Goal: Information Seeking & Learning: Learn about a topic

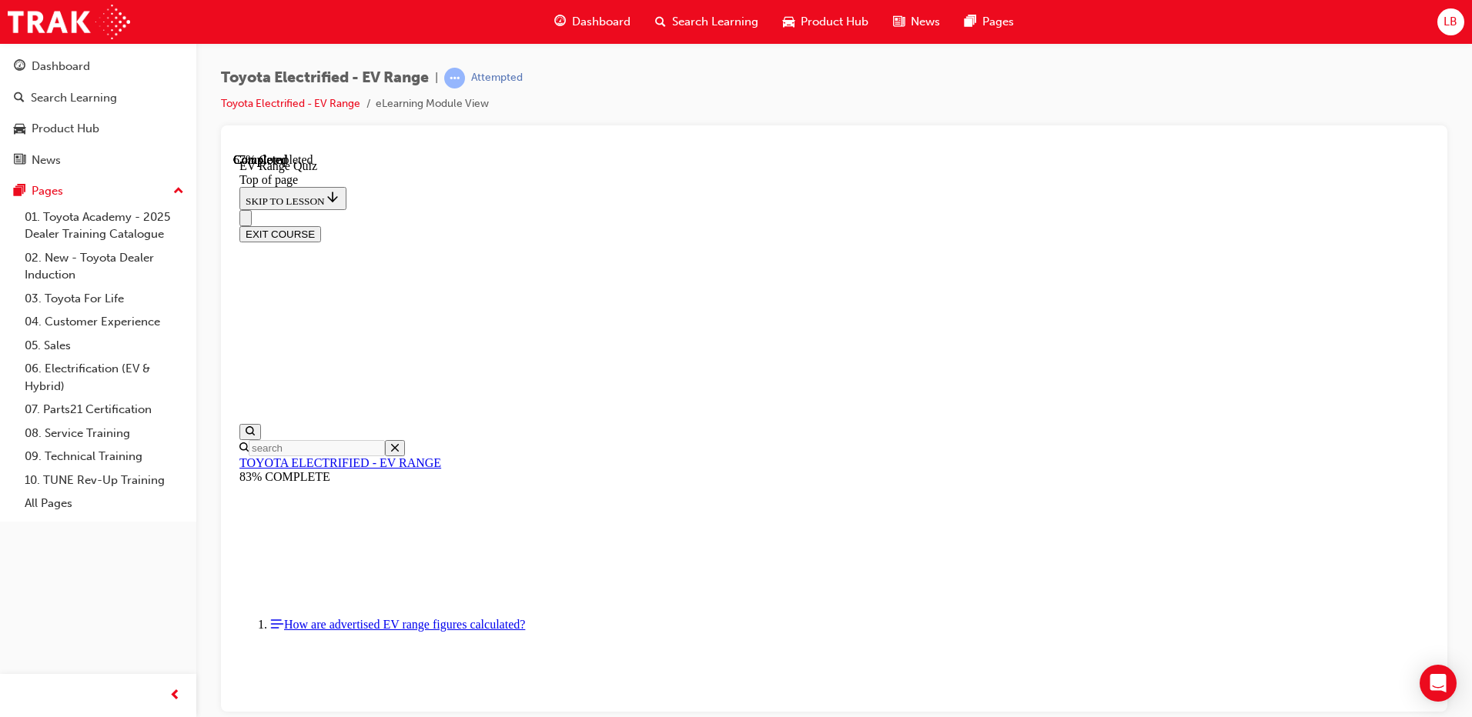
scroll to position [262, 0]
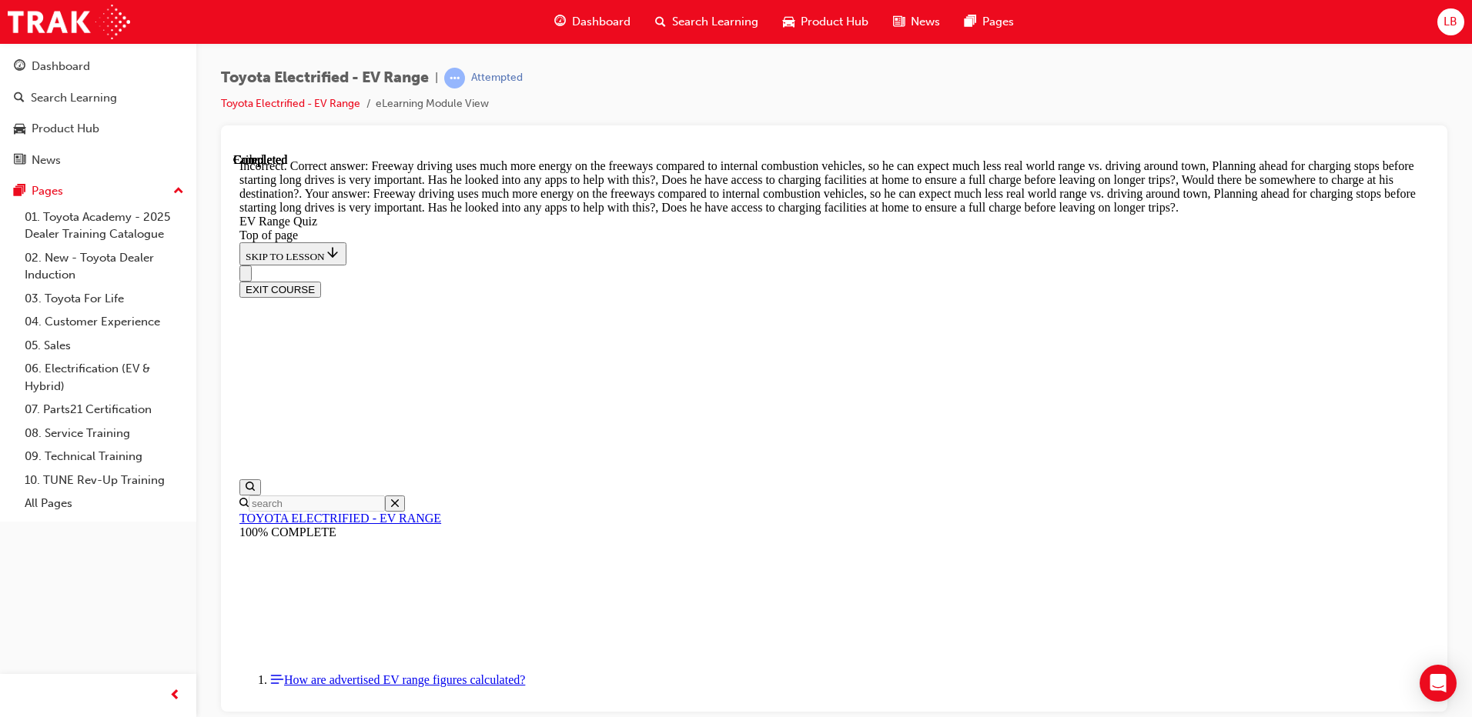
scroll to position [434, 0]
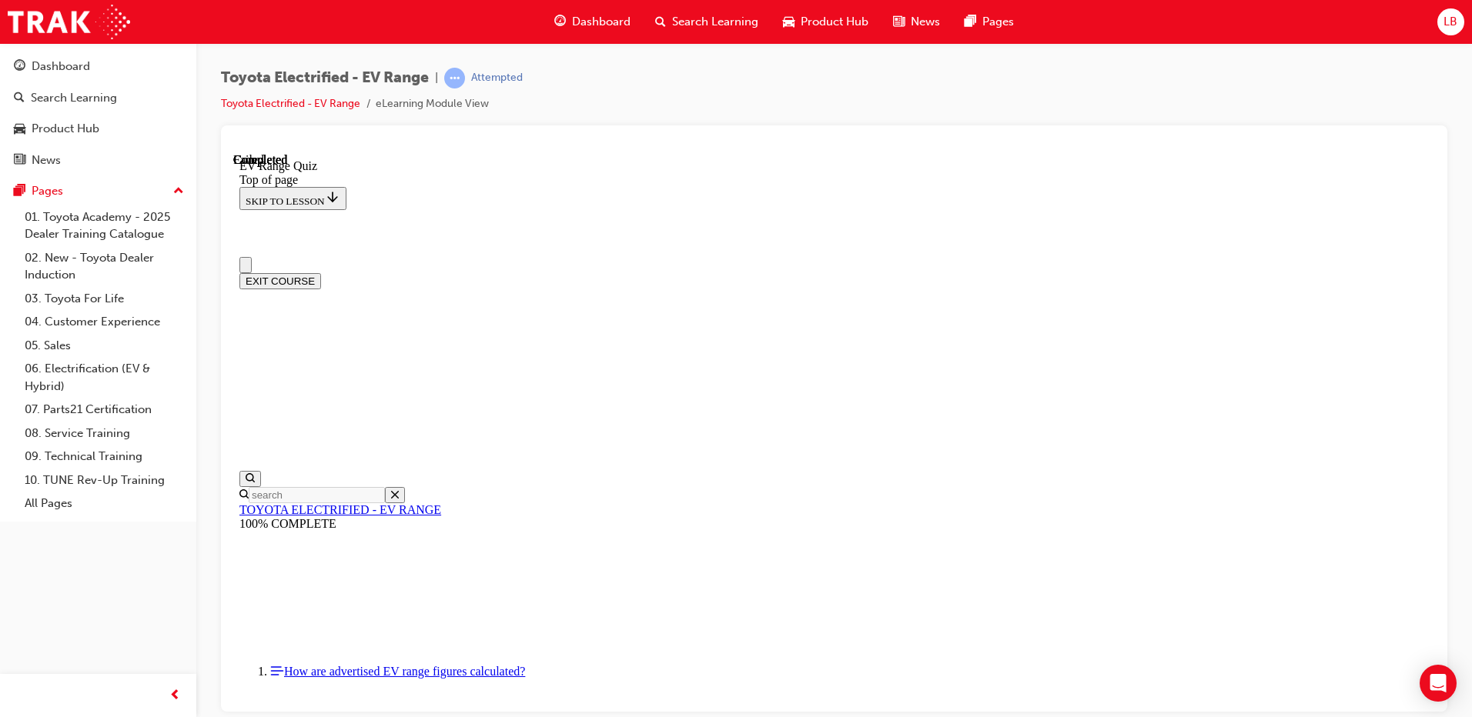
scroll to position [227, 0]
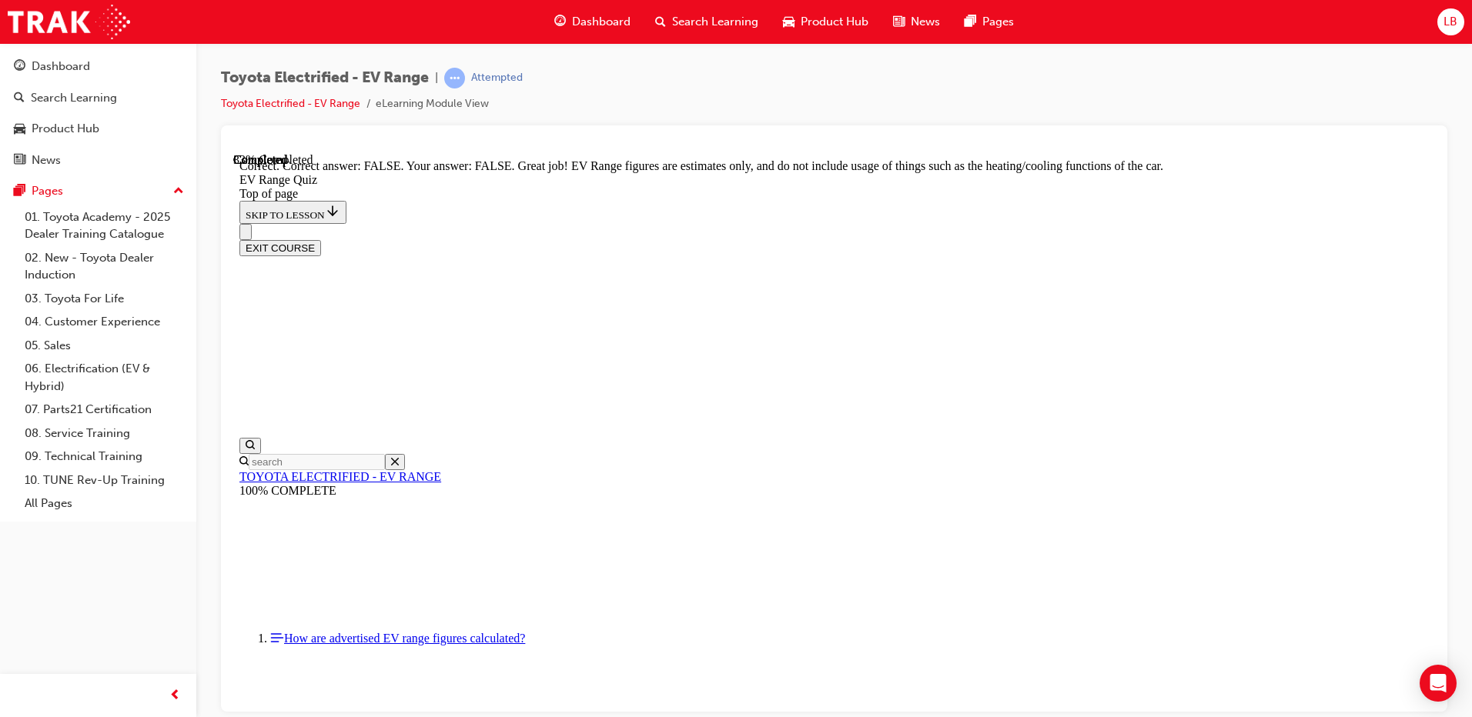
scroll to position [266, 0]
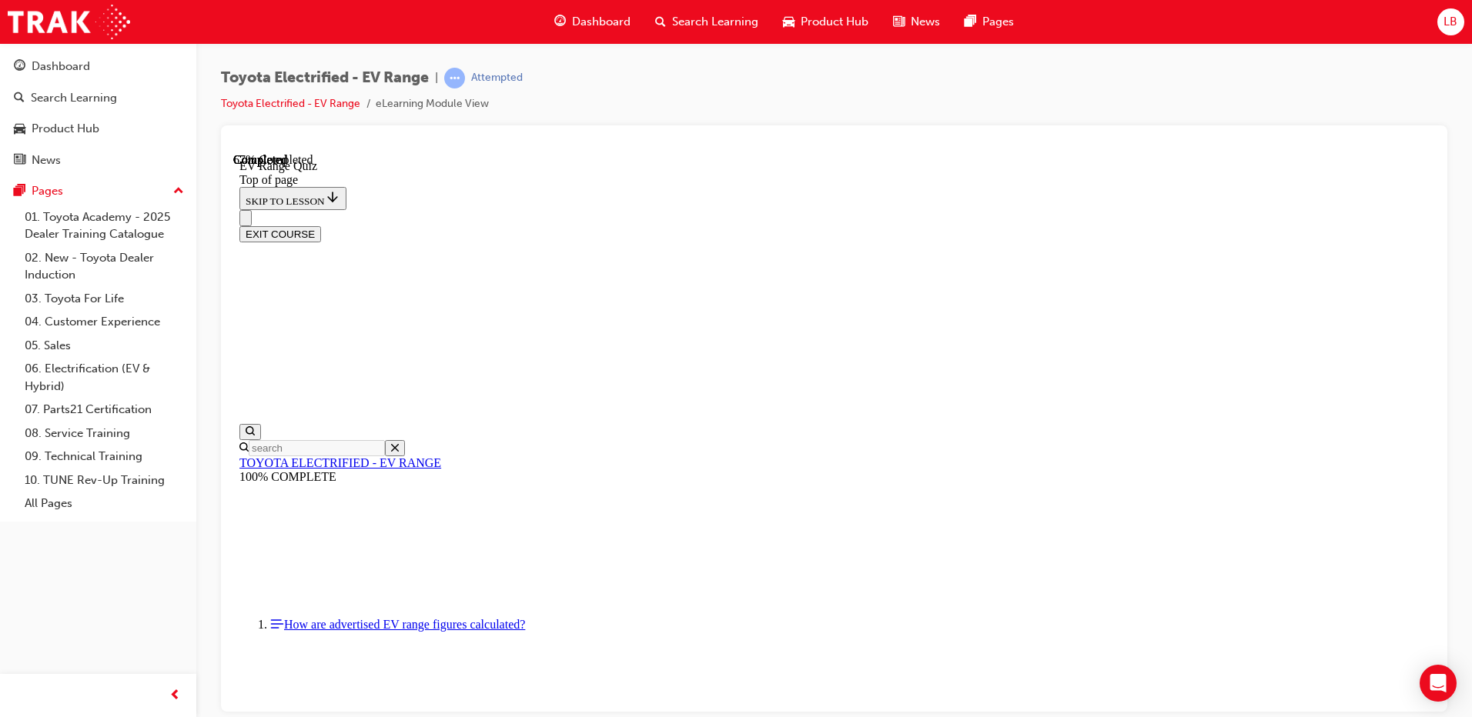
drag, startPoint x: 796, startPoint y: 493, endPoint x: 805, endPoint y: 508, distance: 18.0
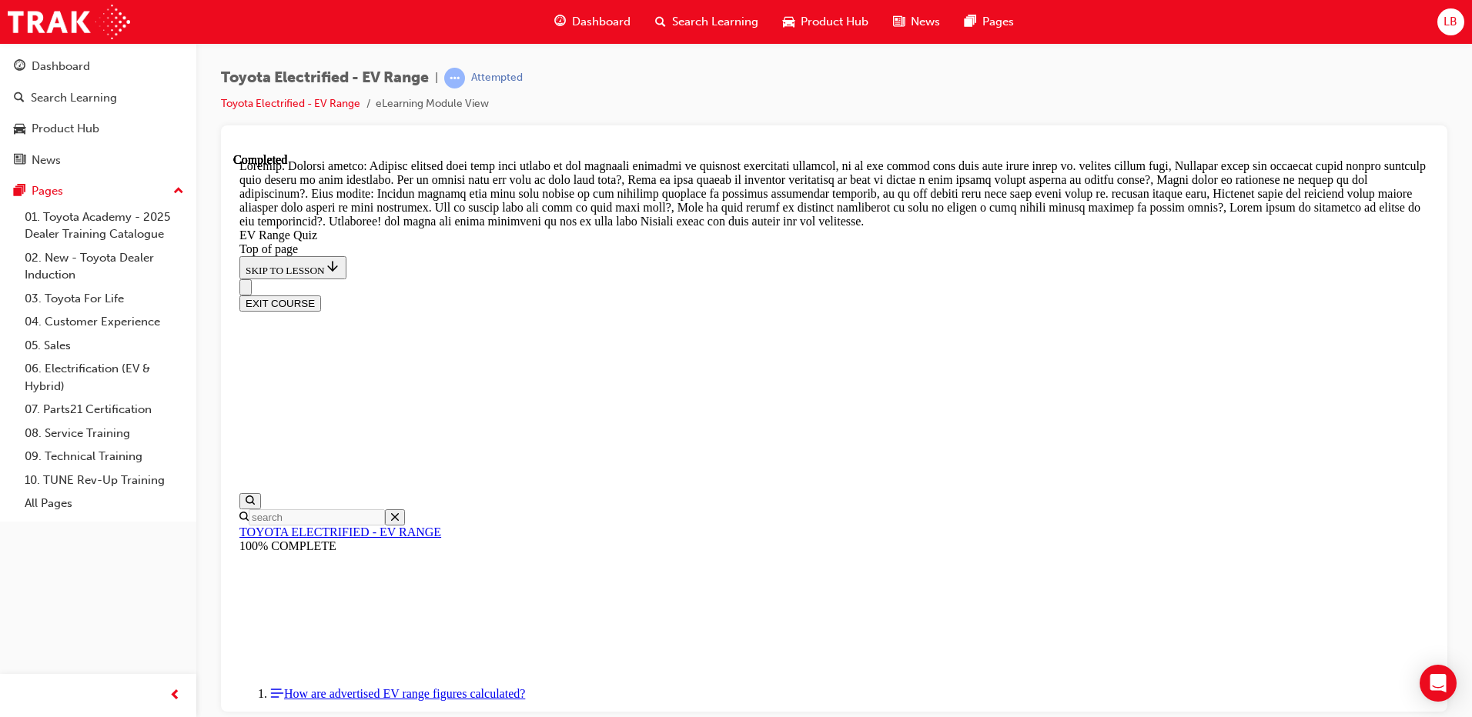
scroll to position [529, 0]
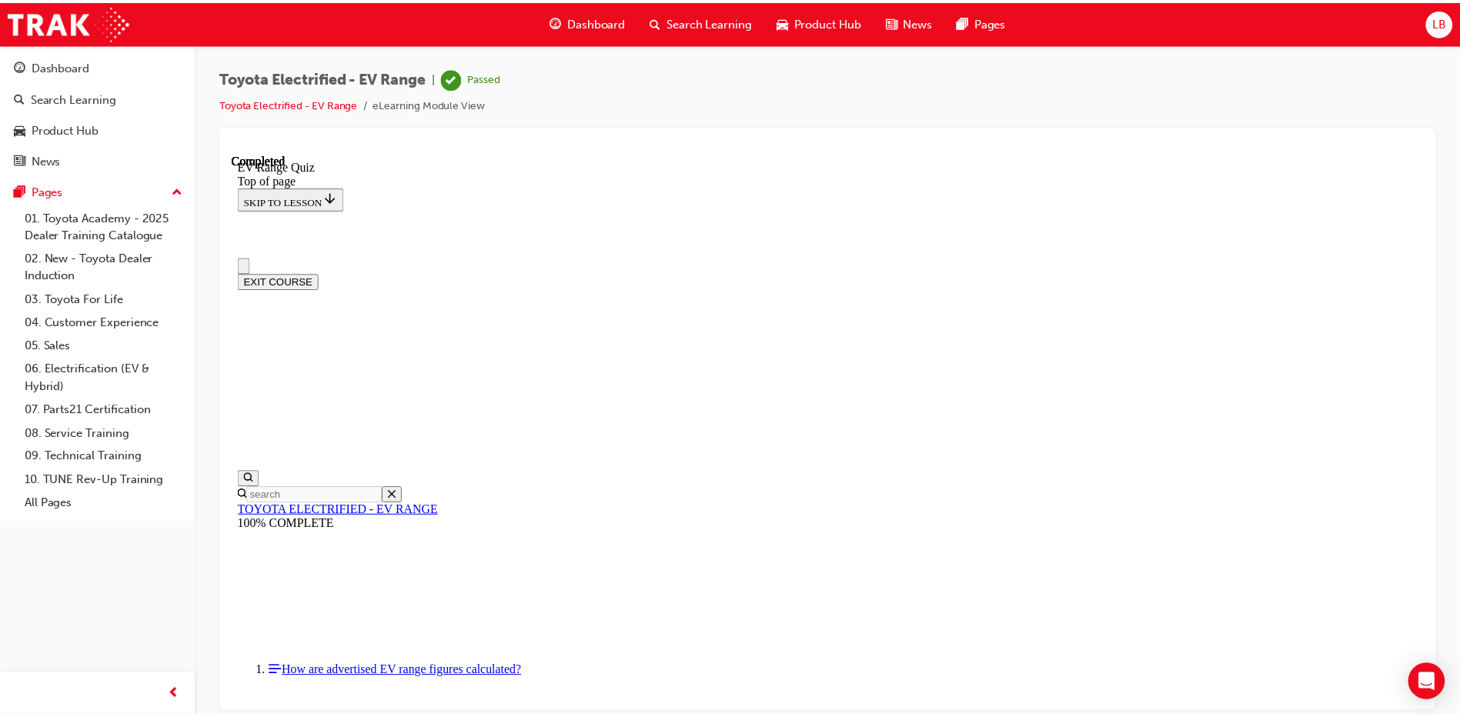
scroll to position [0, 0]
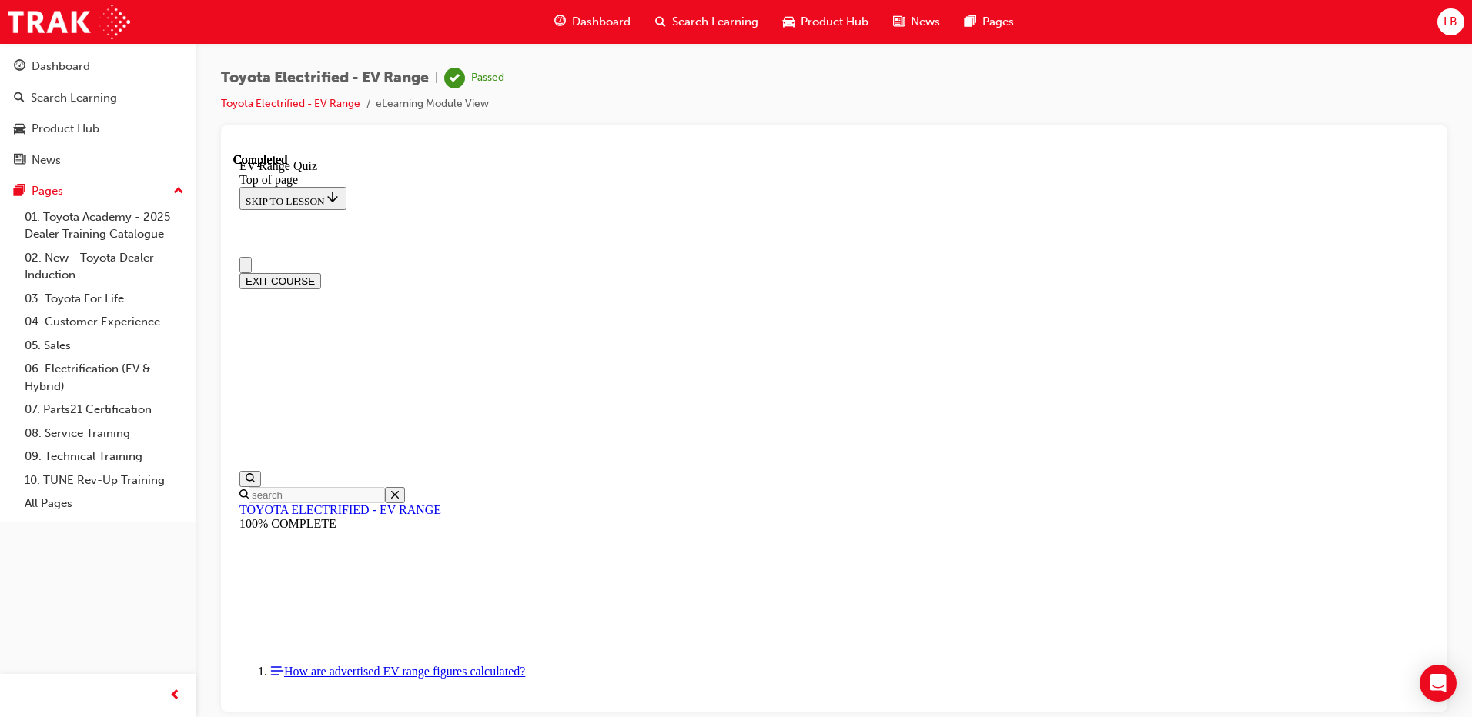
click at [321, 273] on button "EXIT COURSE" at bounding box center [280, 281] width 82 height 16
click at [109, 70] on div "Dashboard" at bounding box center [98, 66] width 169 height 19
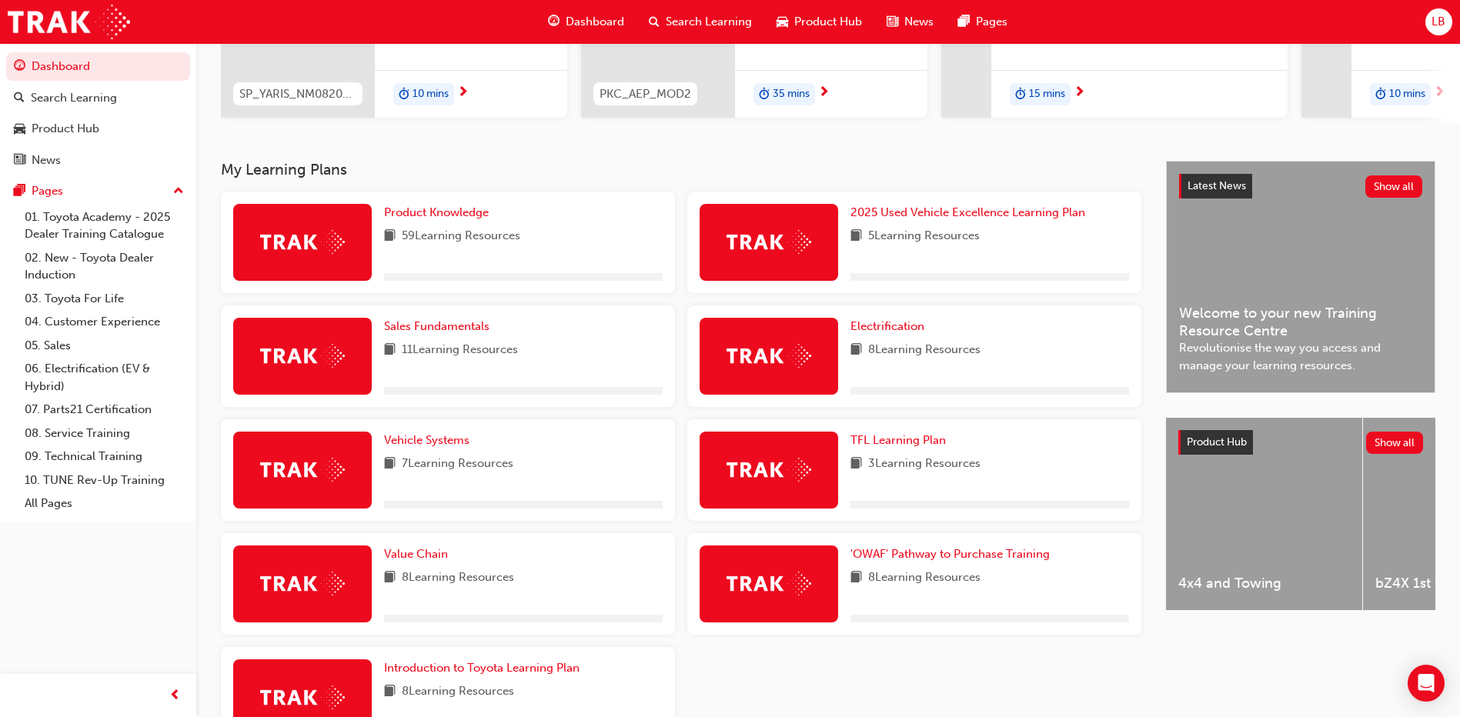
scroll to position [344, 0]
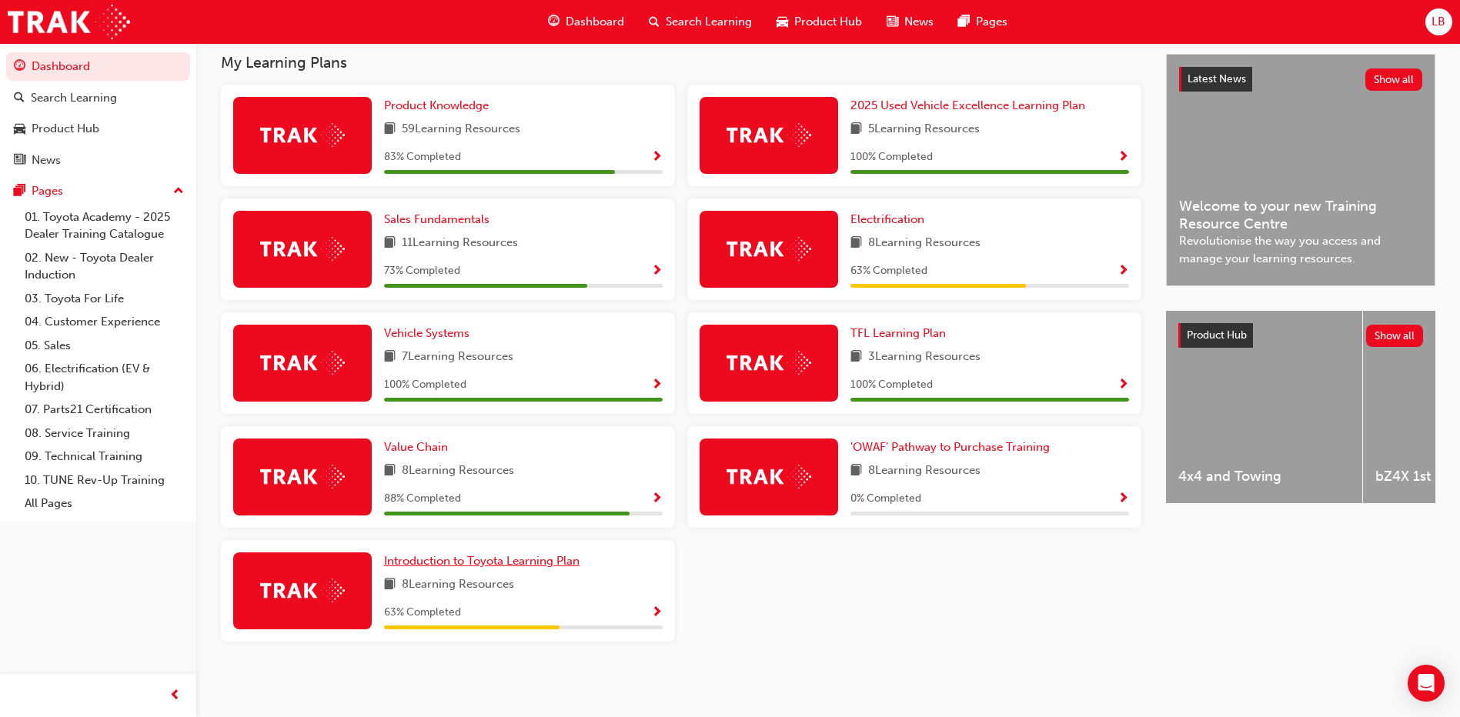
click at [487, 560] on span "Introduction to Toyota Learning Plan" at bounding box center [482, 561] width 196 height 14
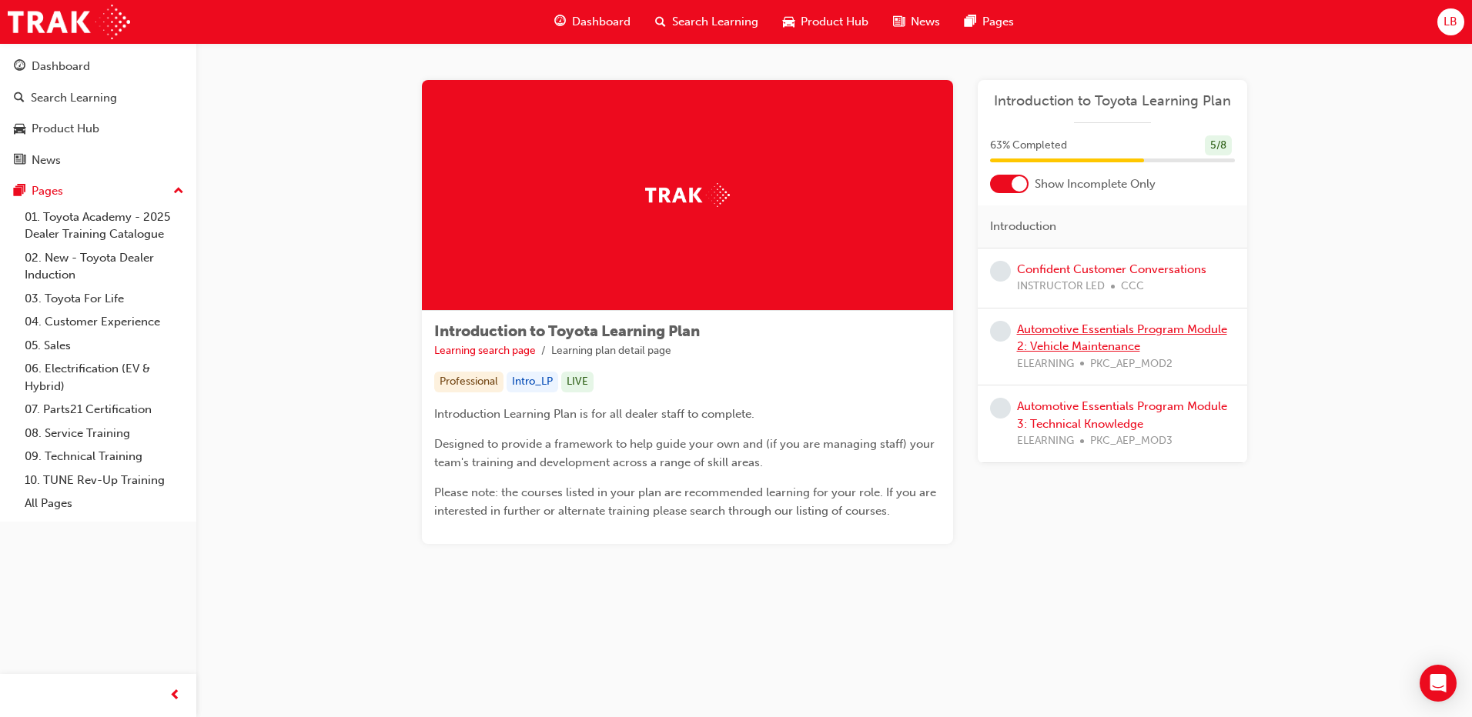
click at [1075, 343] on link "Automotive Essentials Program Module 2: Vehicle Maintenance" at bounding box center [1122, 339] width 210 height 32
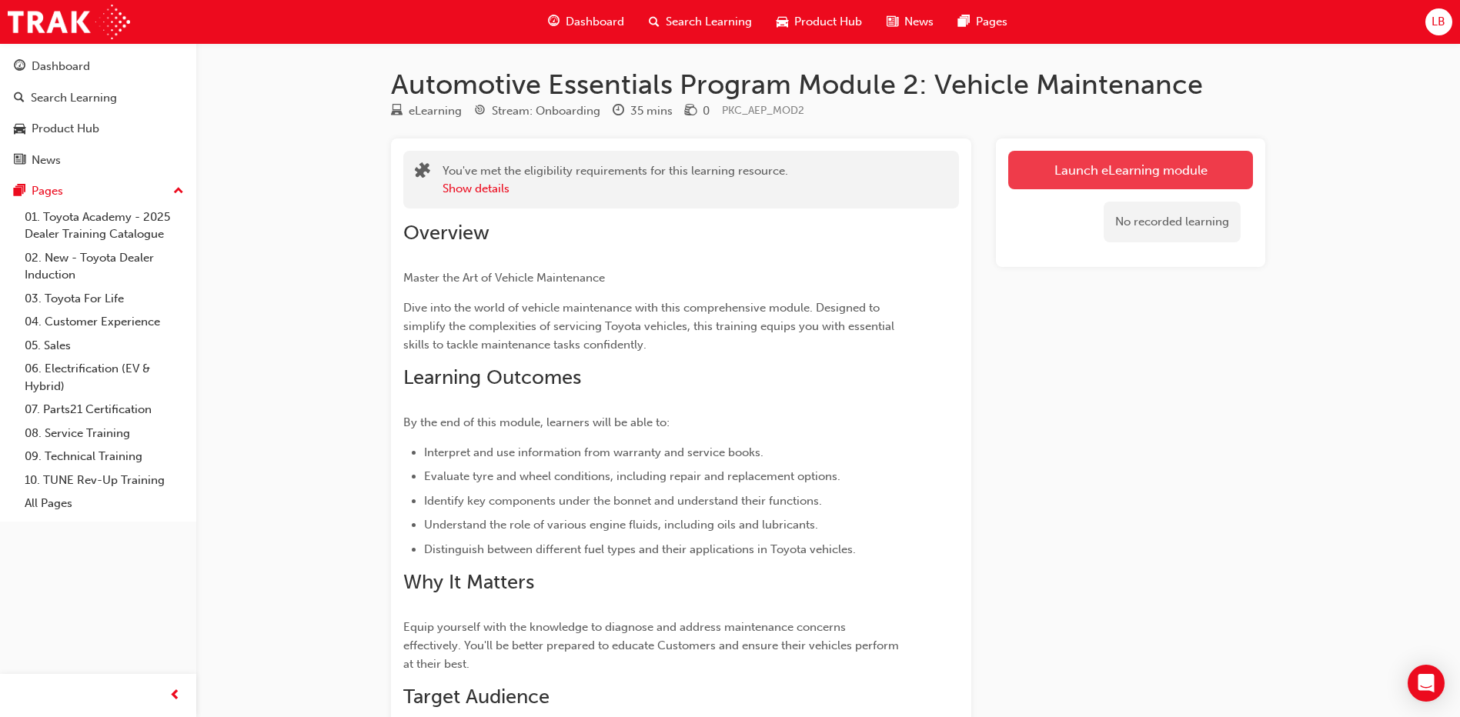
click at [1083, 172] on link "Launch eLearning module" at bounding box center [1130, 170] width 245 height 38
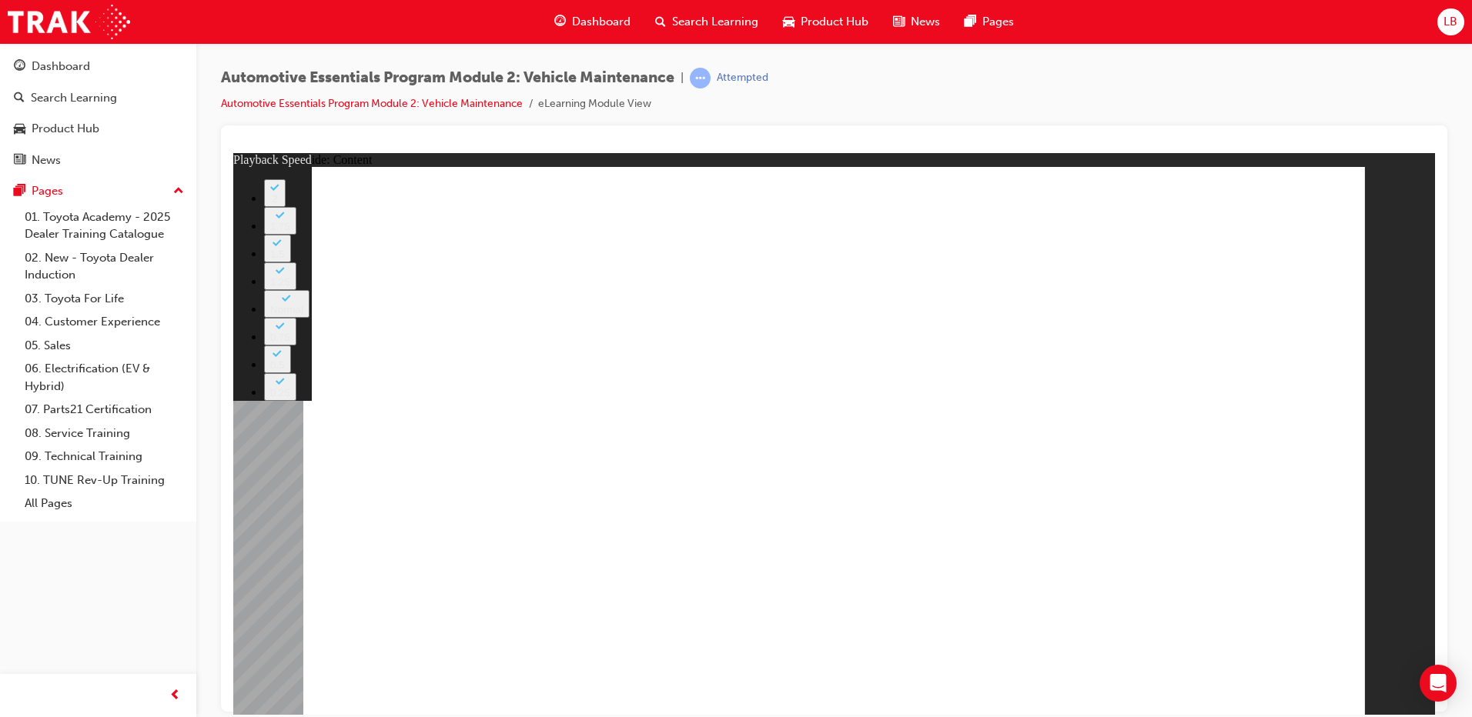
drag, startPoint x: 731, startPoint y: 602, endPoint x: 1182, endPoint y: 605, distance: 451.1
type input "33"
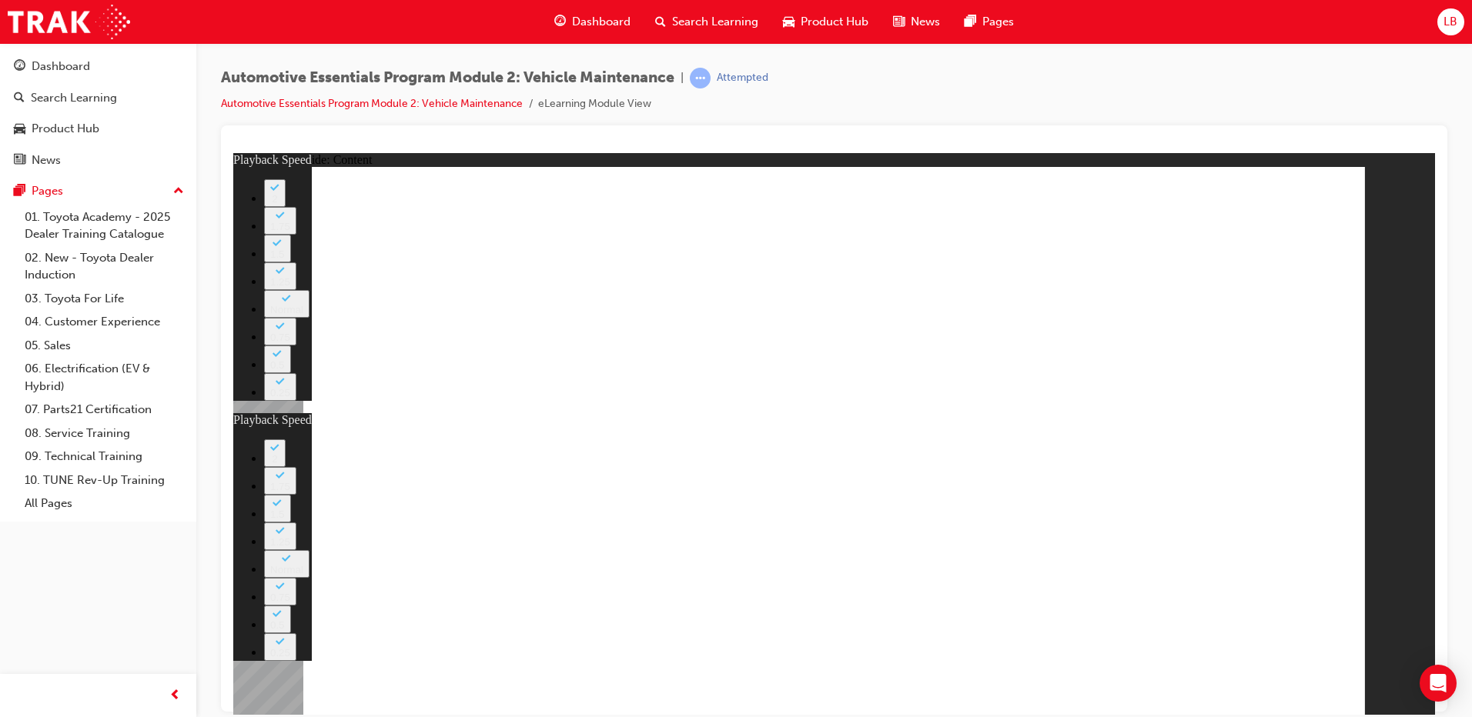
drag, startPoint x: 530, startPoint y: 579, endPoint x: 1145, endPoint y: 574, distance: 614.3
type input "33"
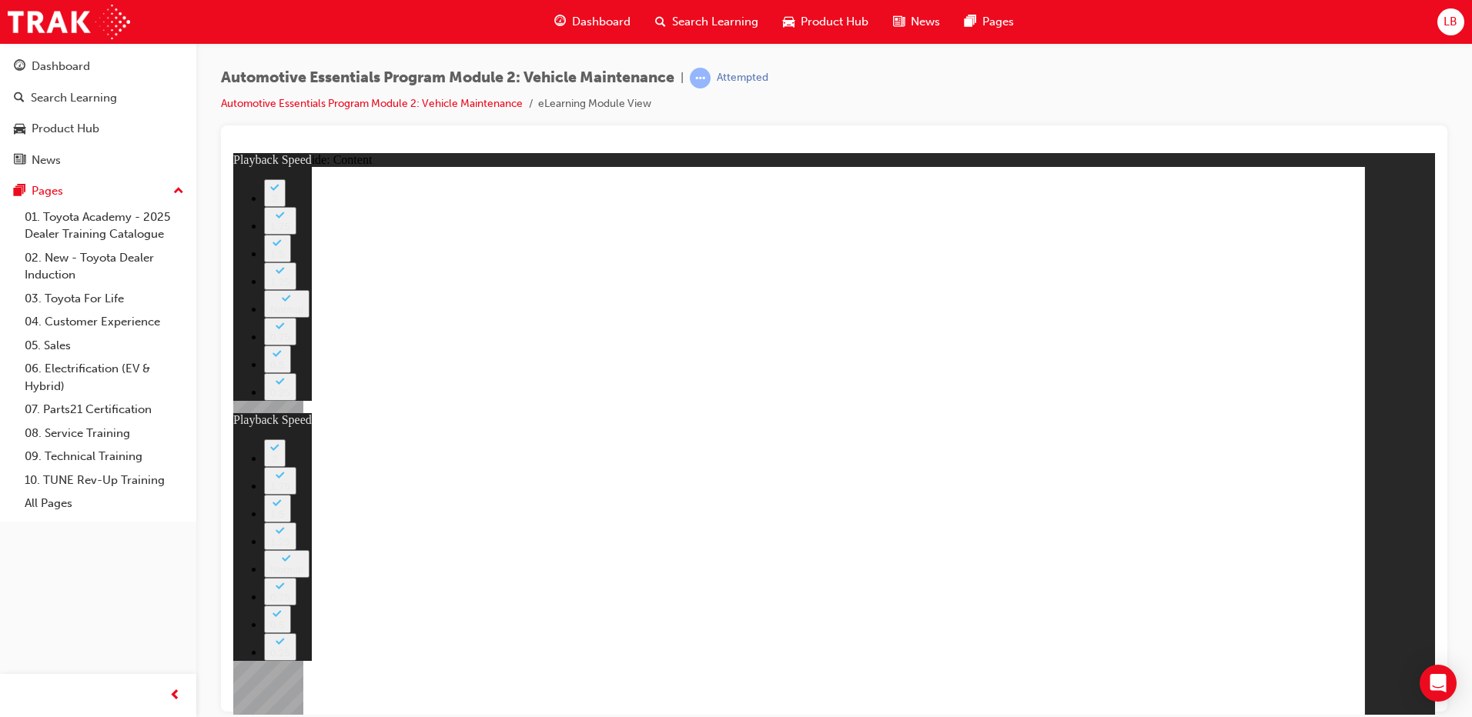
type input "33"
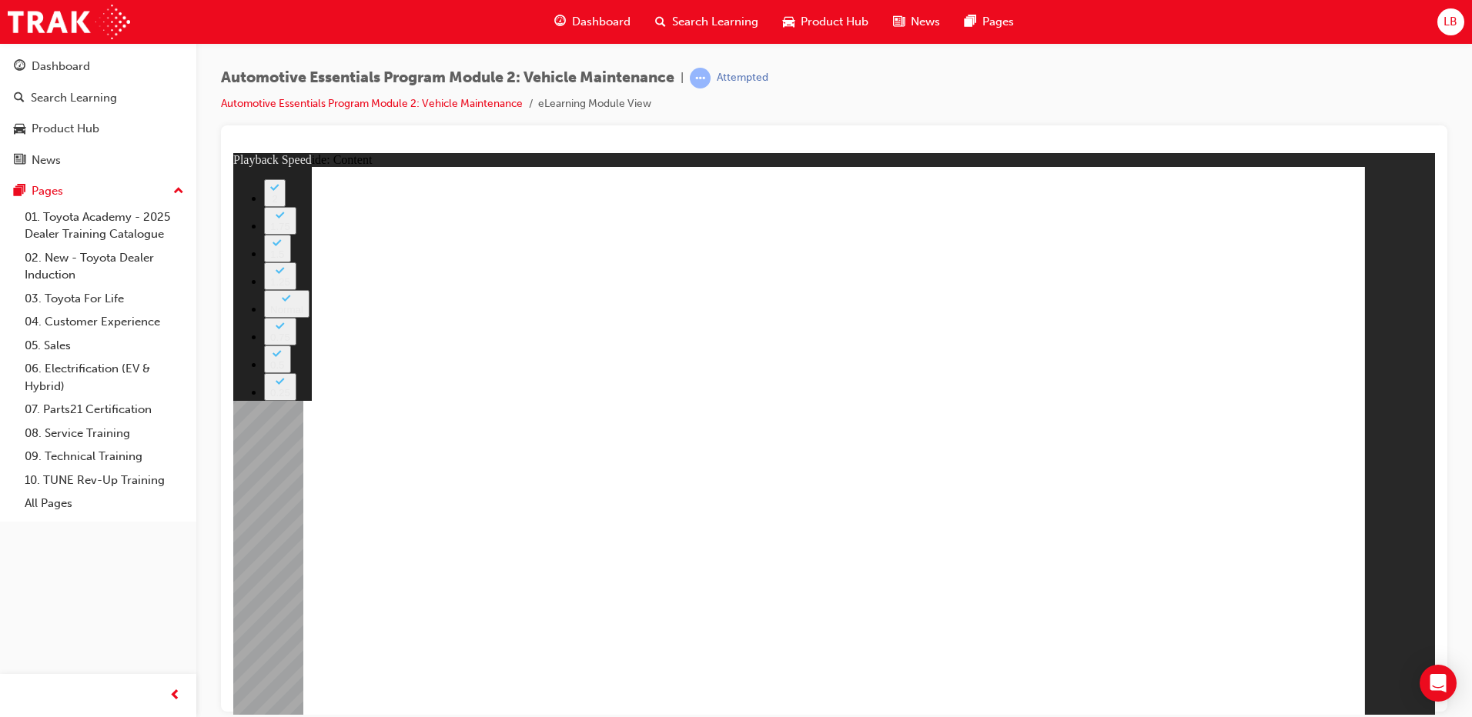
drag, startPoint x: 608, startPoint y: 490, endPoint x: 620, endPoint y: 490, distance: 12.3
drag, startPoint x: 1000, startPoint y: 610, endPoint x: 1110, endPoint y: 600, distance: 110.5
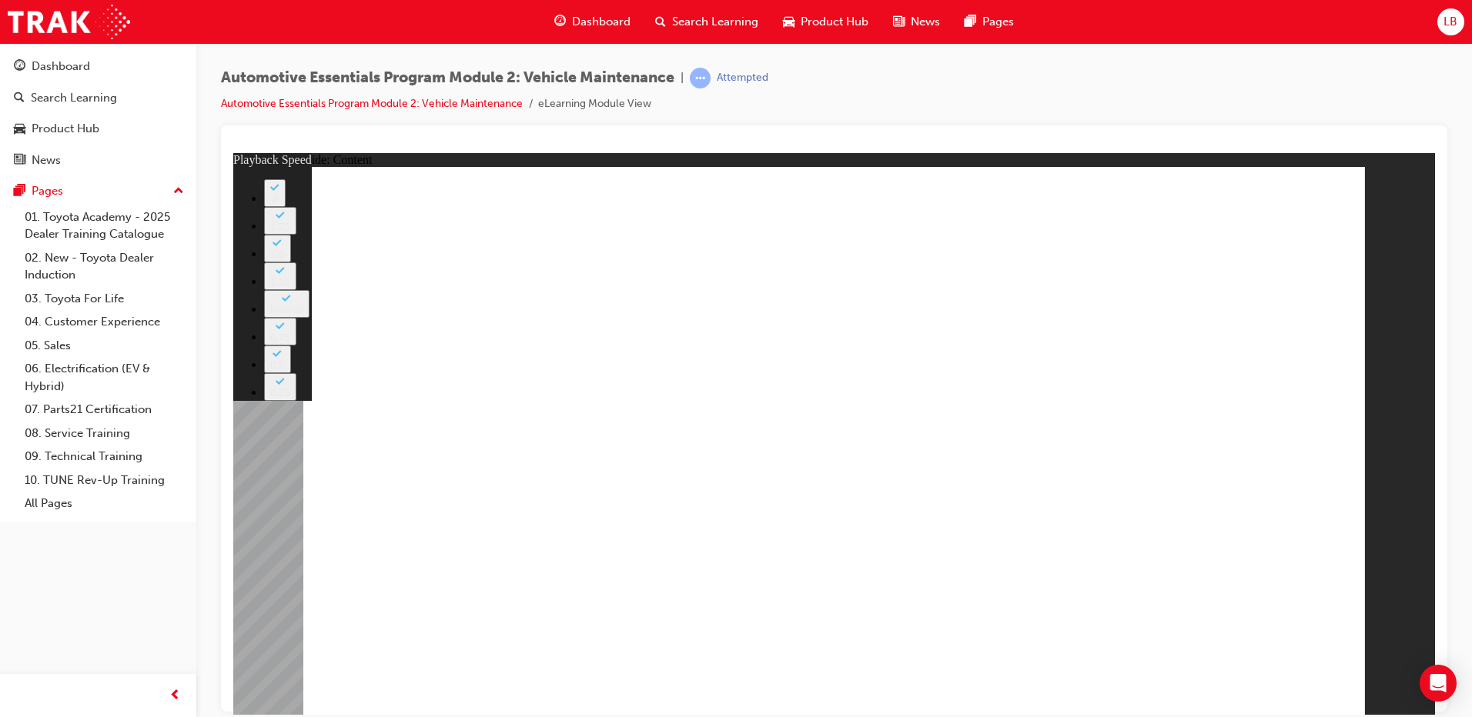
type input "8"
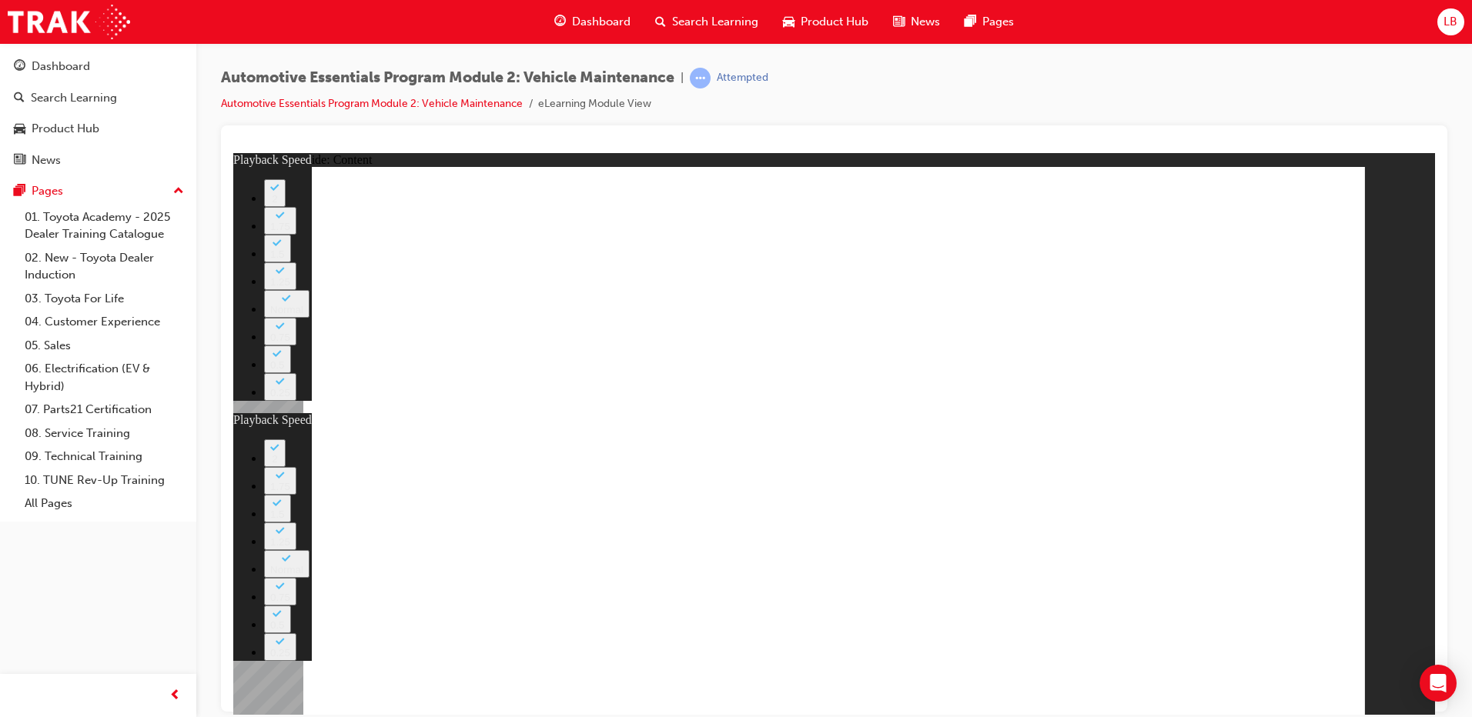
drag, startPoint x: 1037, startPoint y: 607, endPoint x: 1125, endPoint y: 591, distance: 90.0
drag, startPoint x: 1048, startPoint y: 604, endPoint x: 1111, endPoint y: 601, distance: 63.2
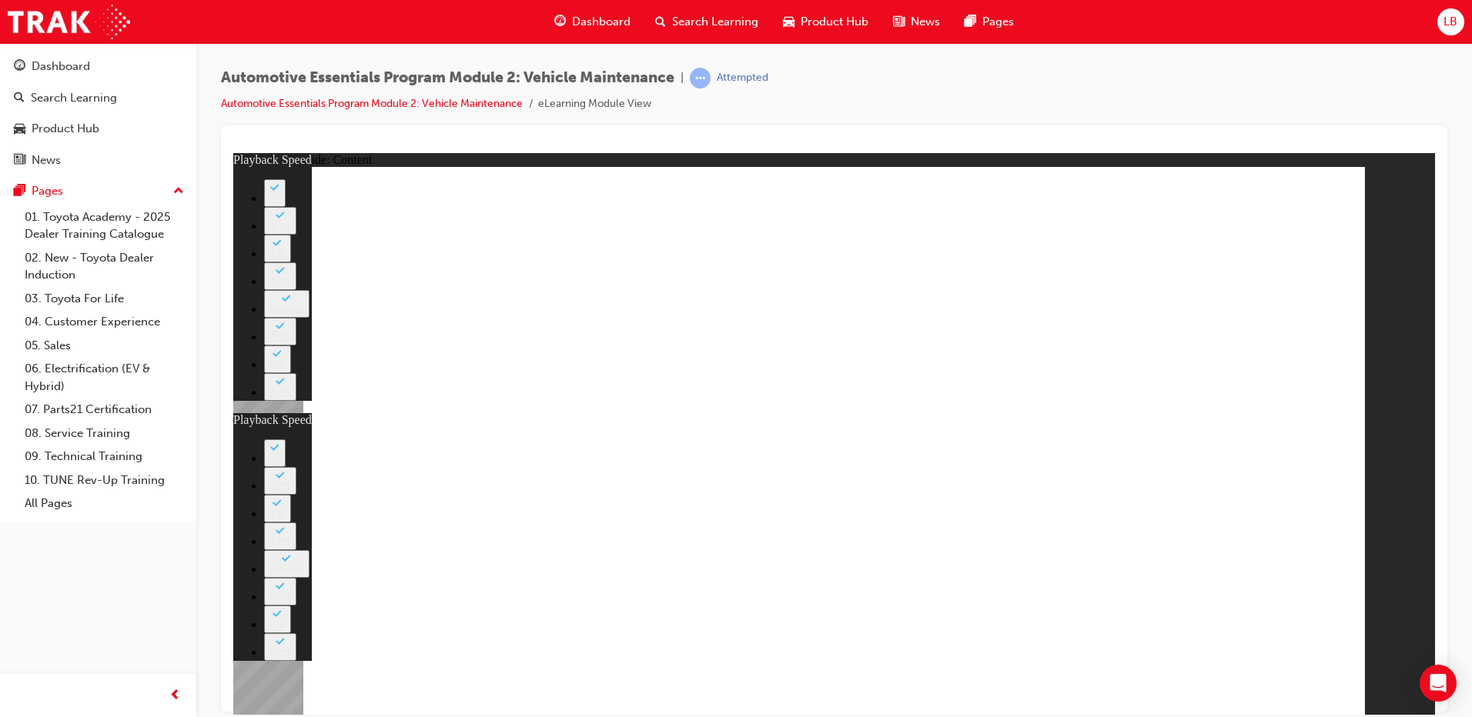
type input "27"
type input "8"
type input "27"
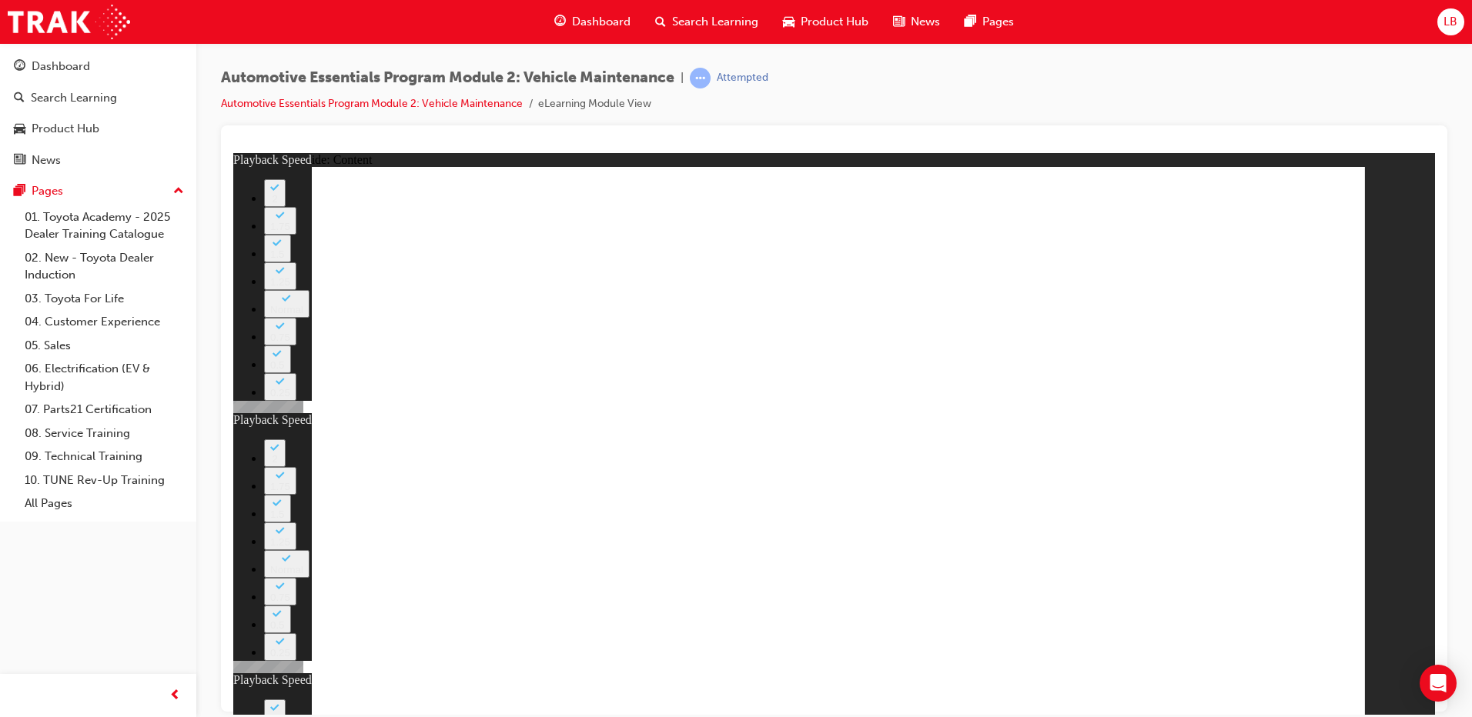
type input "12"
type input "8"
type input "27"
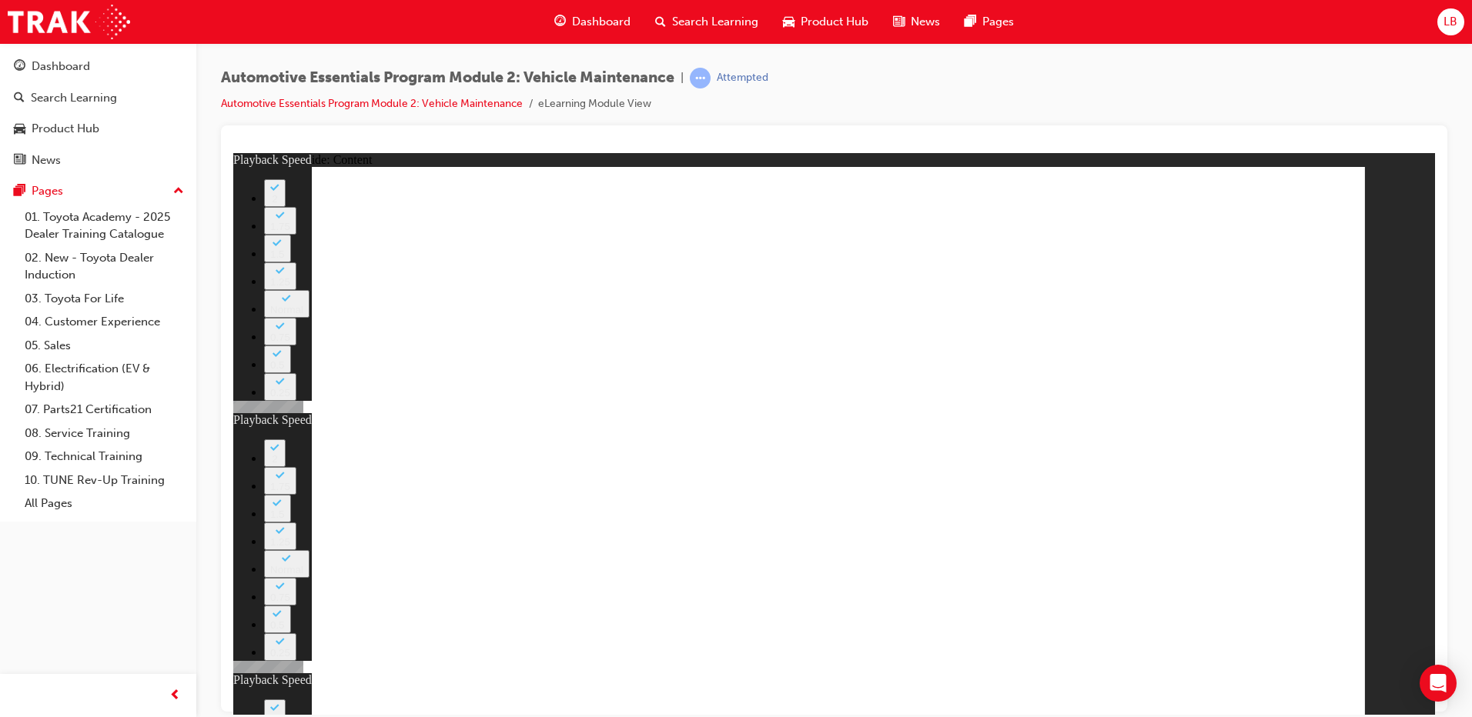
type input "12"
drag, startPoint x: 929, startPoint y: 606, endPoint x: 1079, endPoint y: 597, distance: 150.4
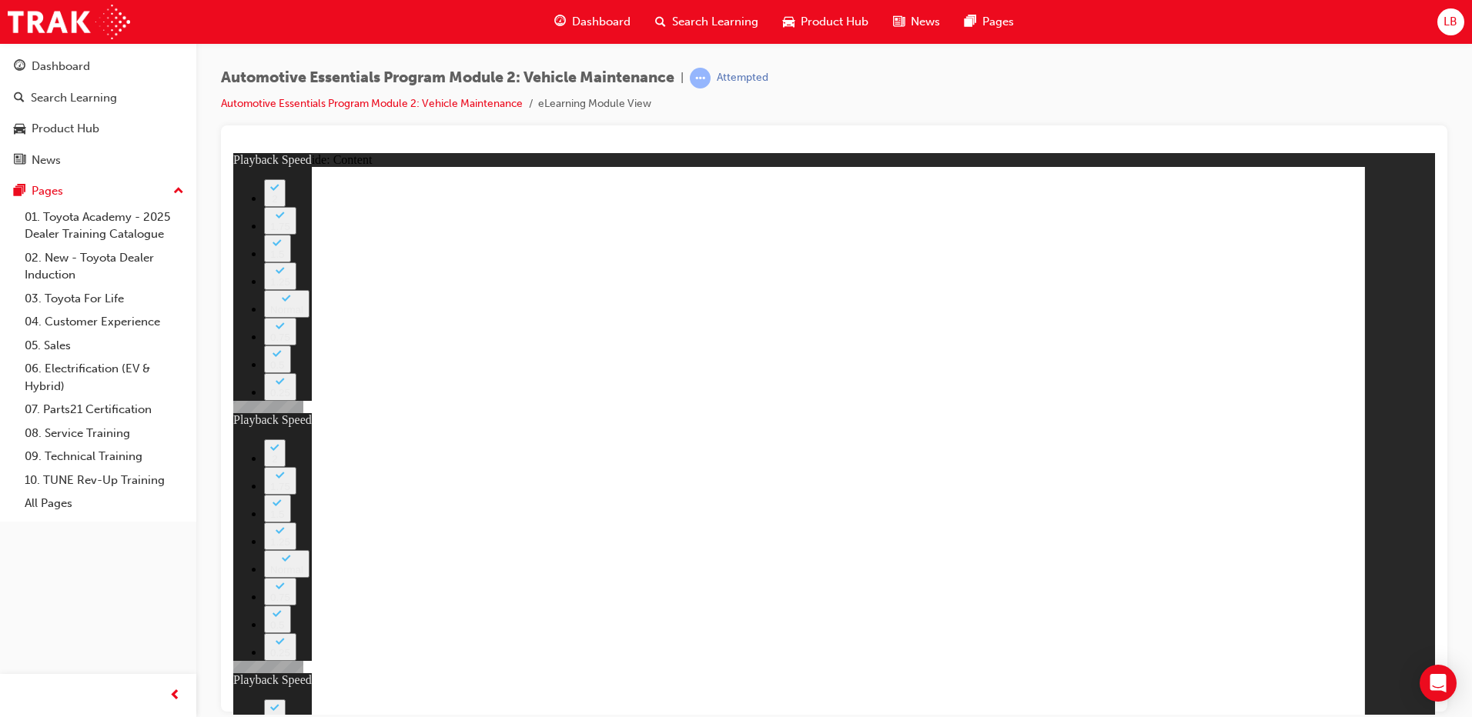
drag, startPoint x: 985, startPoint y: 607, endPoint x: 1084, endPoint y: 620, distance: 99.3
type input "56"
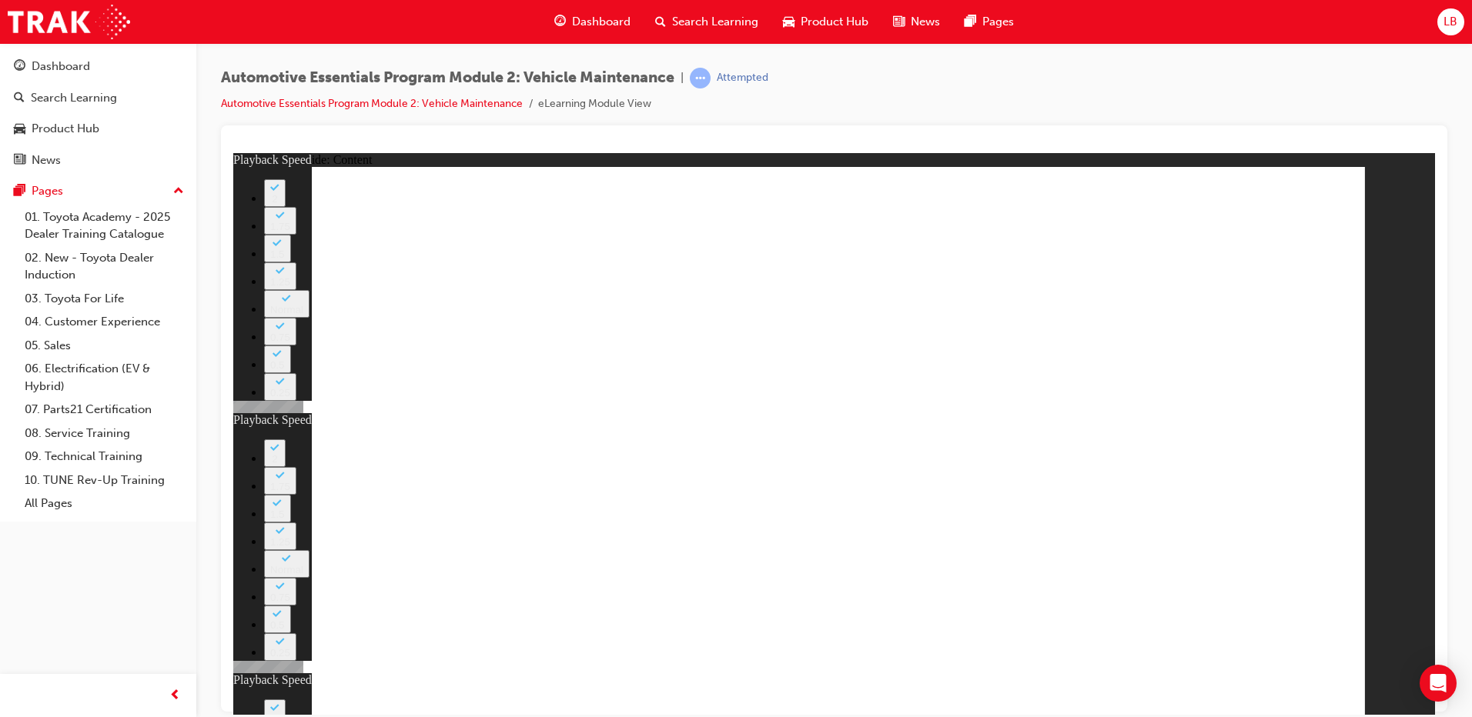
type input "8"
type input "27"
type input "12"
type input "56"
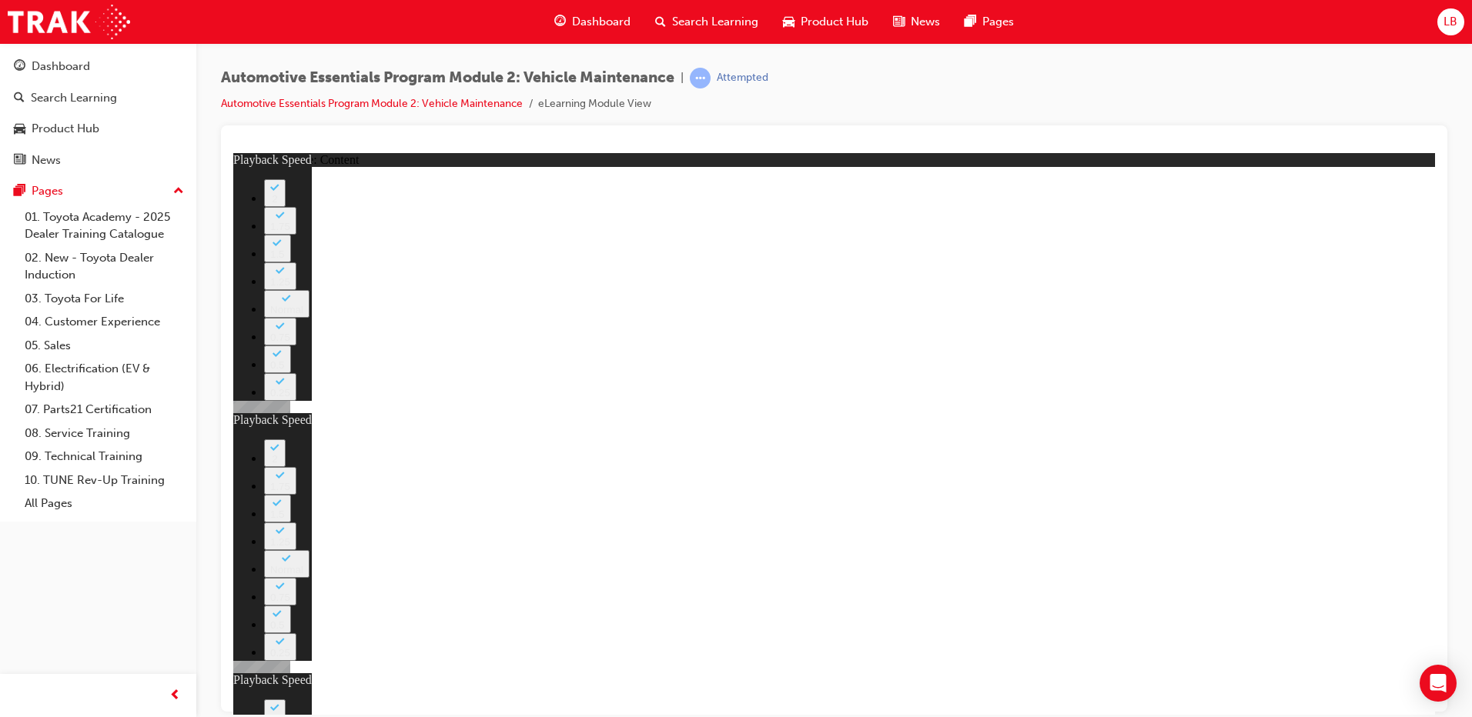
type input "8"
type input "27"
type input "12"
type input "56"
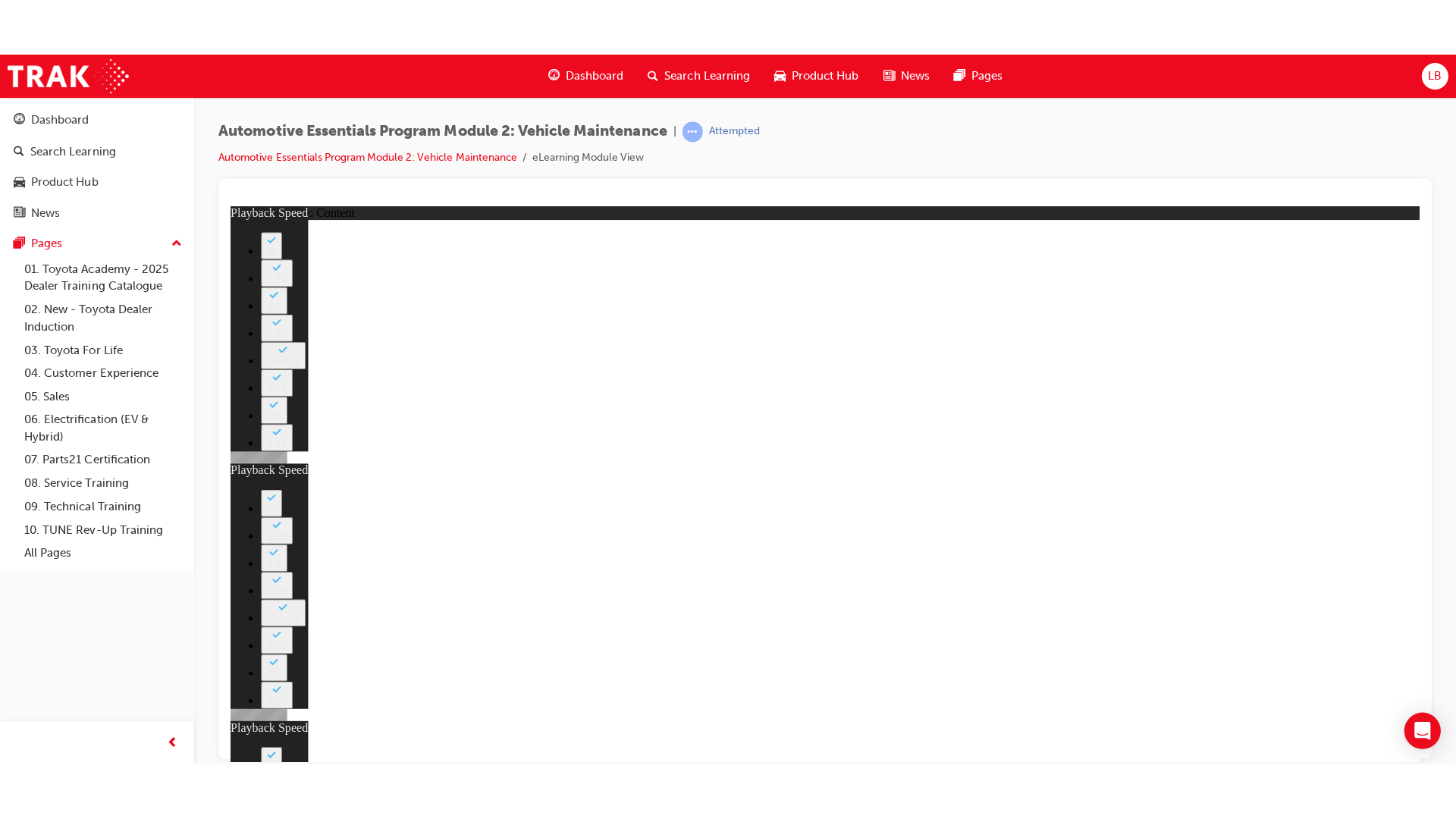
type input "8"
type input "27"
type input "12"
type input "56"
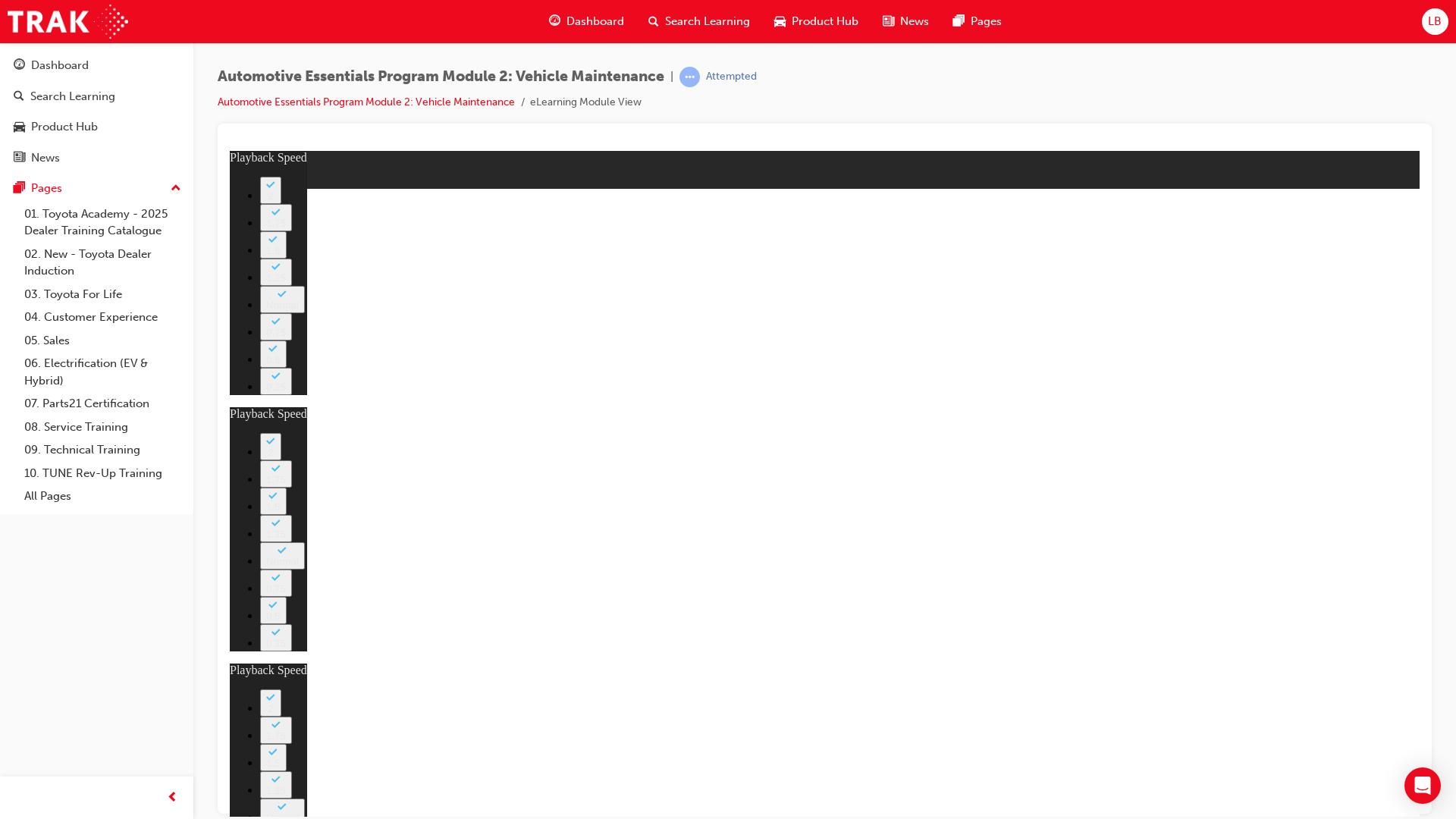
type input "8"
type input "27"
type input "12"
type input "56"
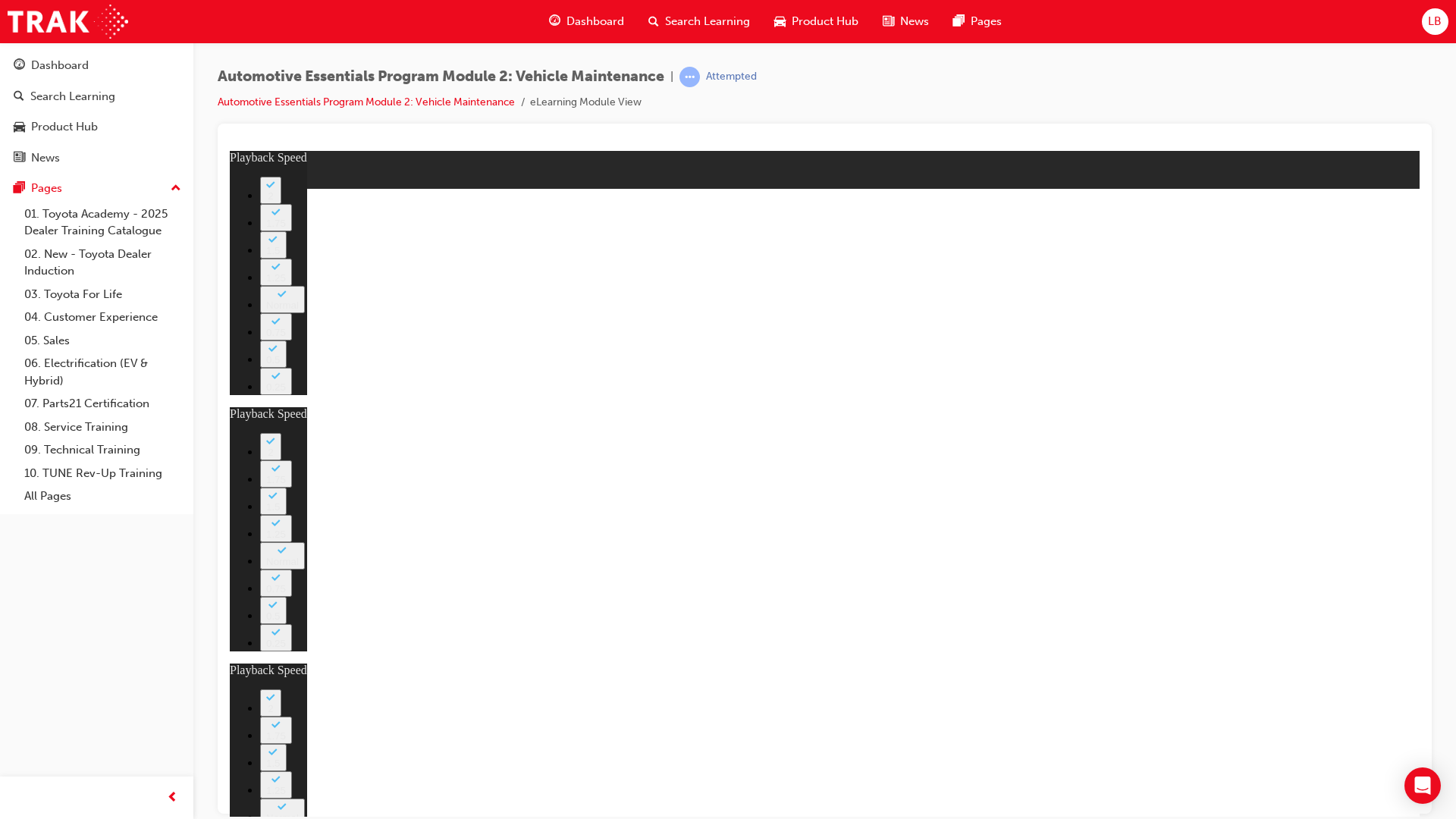
type input "8"
type input "27"
type input "12"
type input "56"
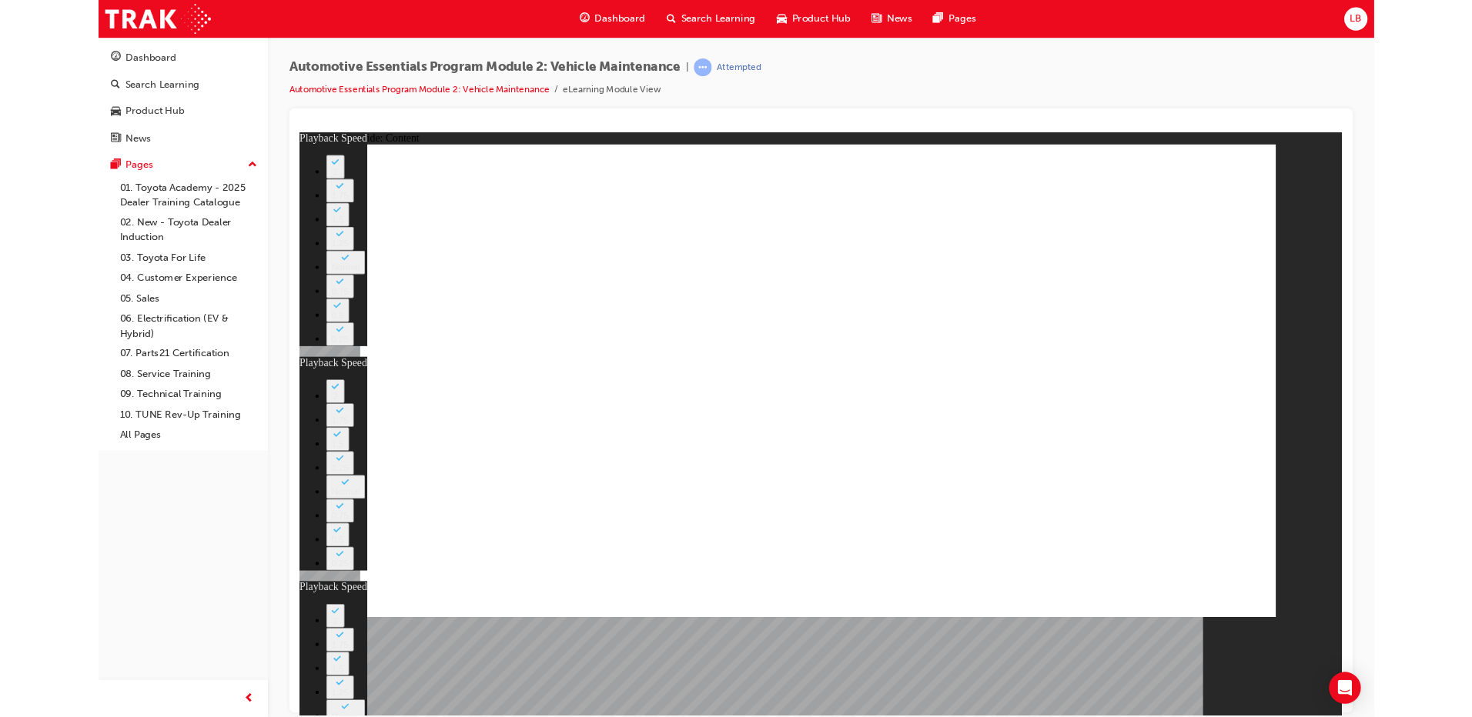
type input "8"
type input "27"
type input "12"
type input "56"
type input "8"
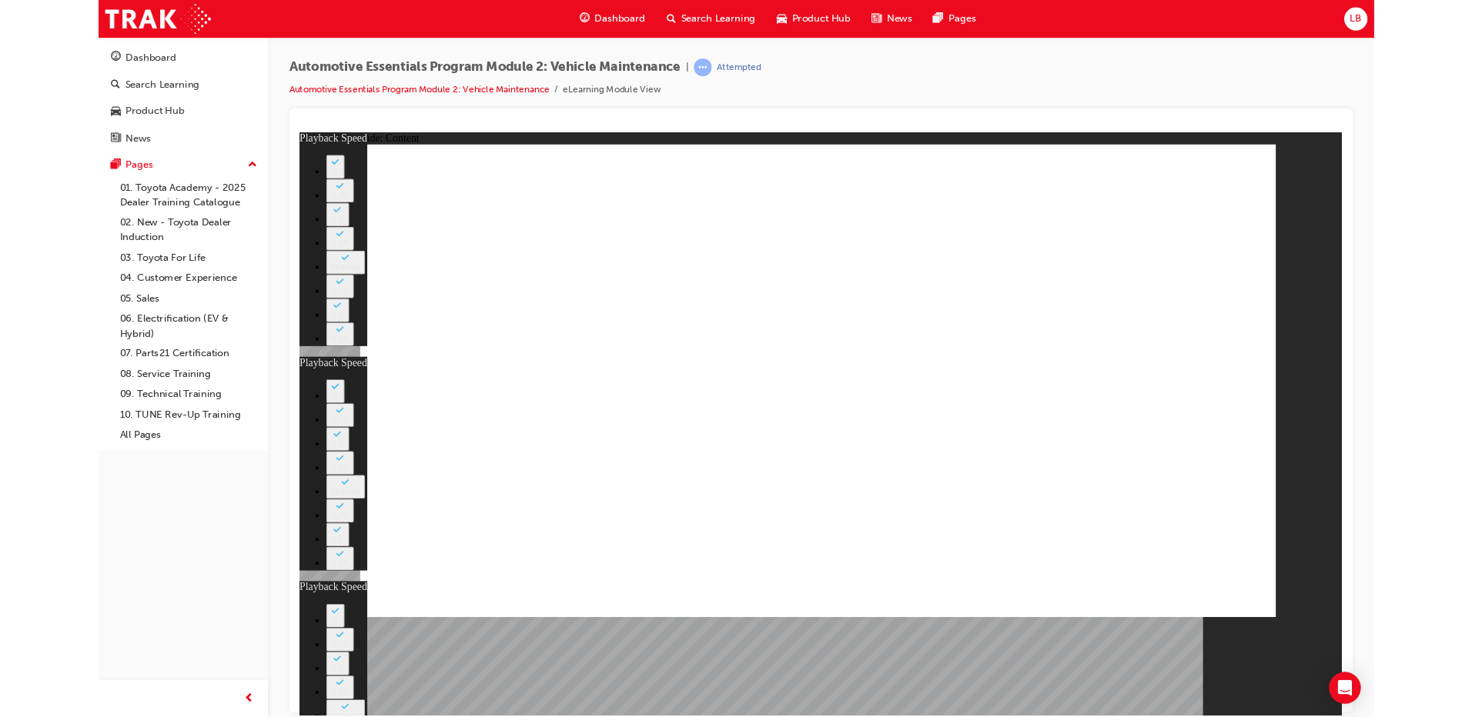
type input "27"
type input "12"
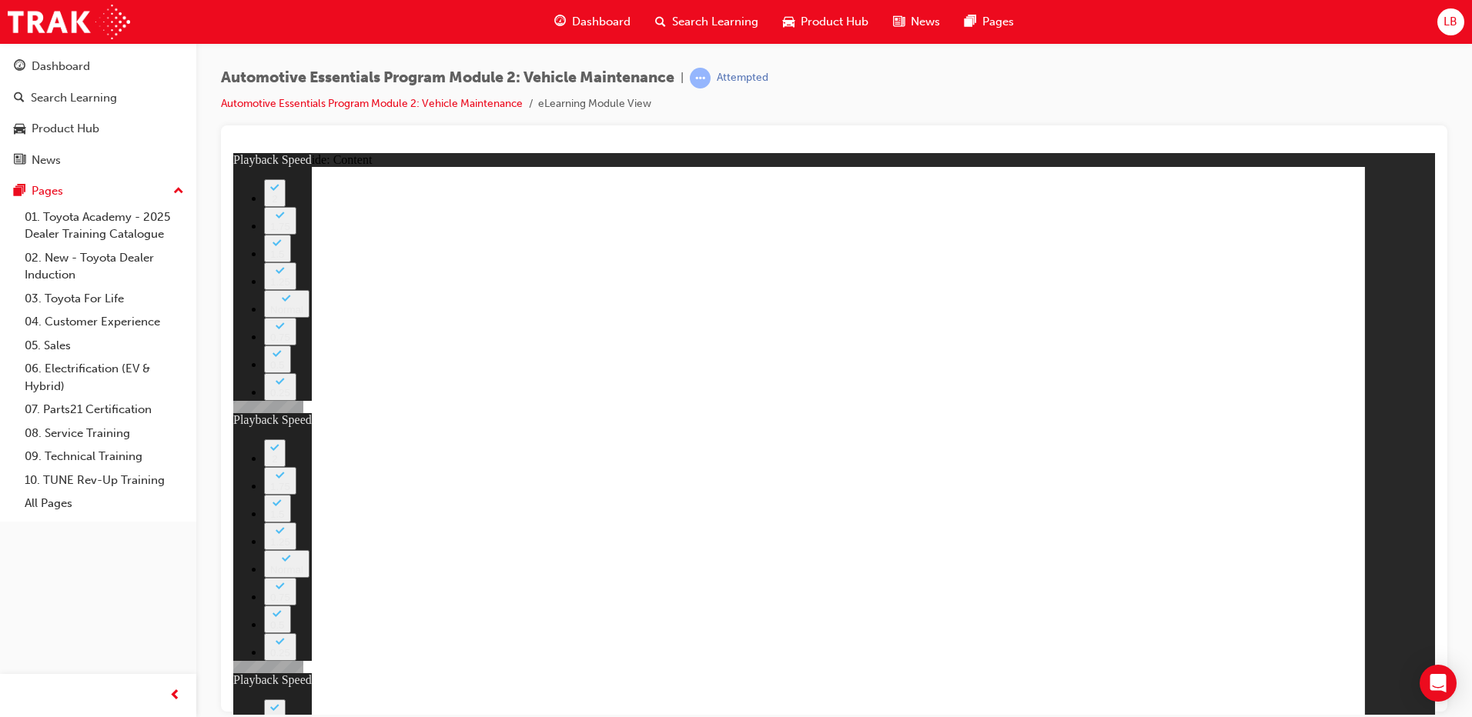
drag, startPoint x: 370, startPoint y: 669, endPoint x: 691, endPoint y: 704, distance: 323.7
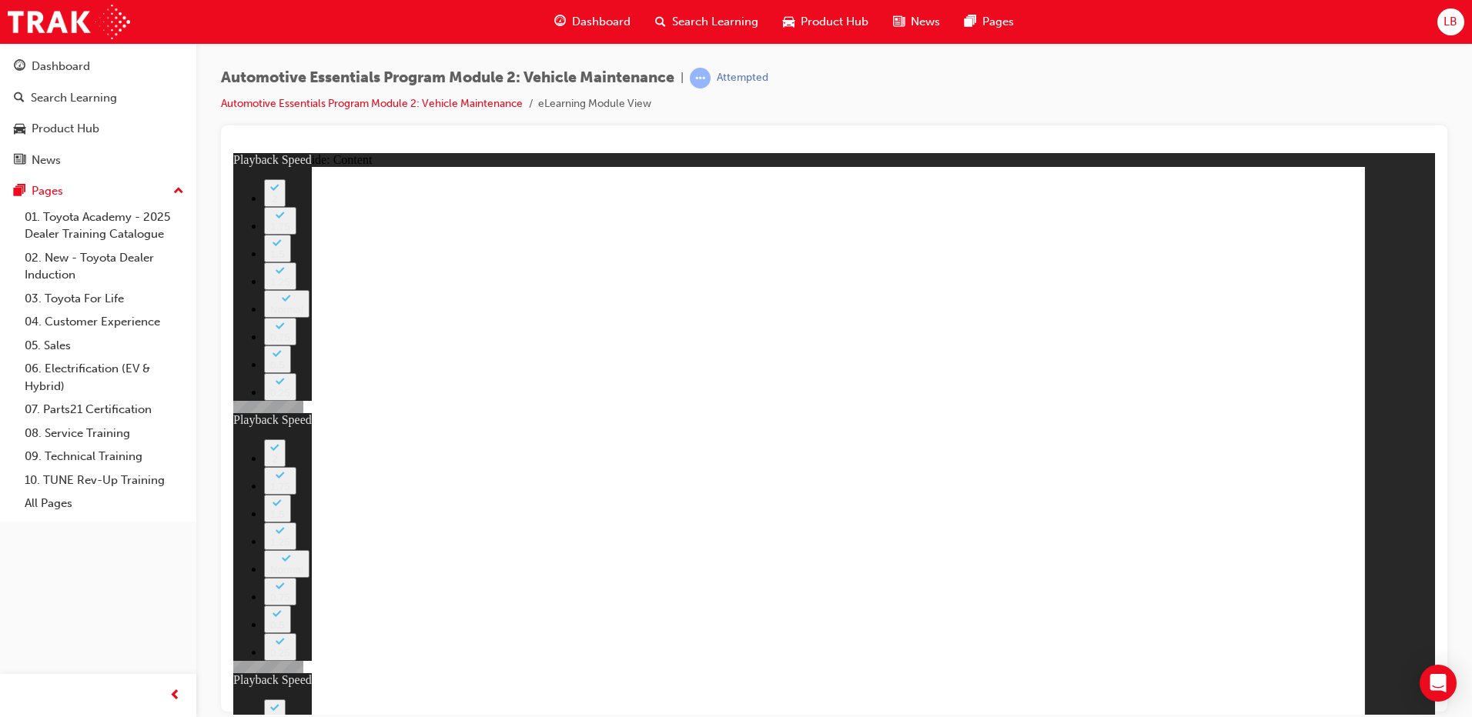
drag, startPoint x: 657, startPoint y: 416, endPoint x: 781, endPoint y: 406, distance: 124.3
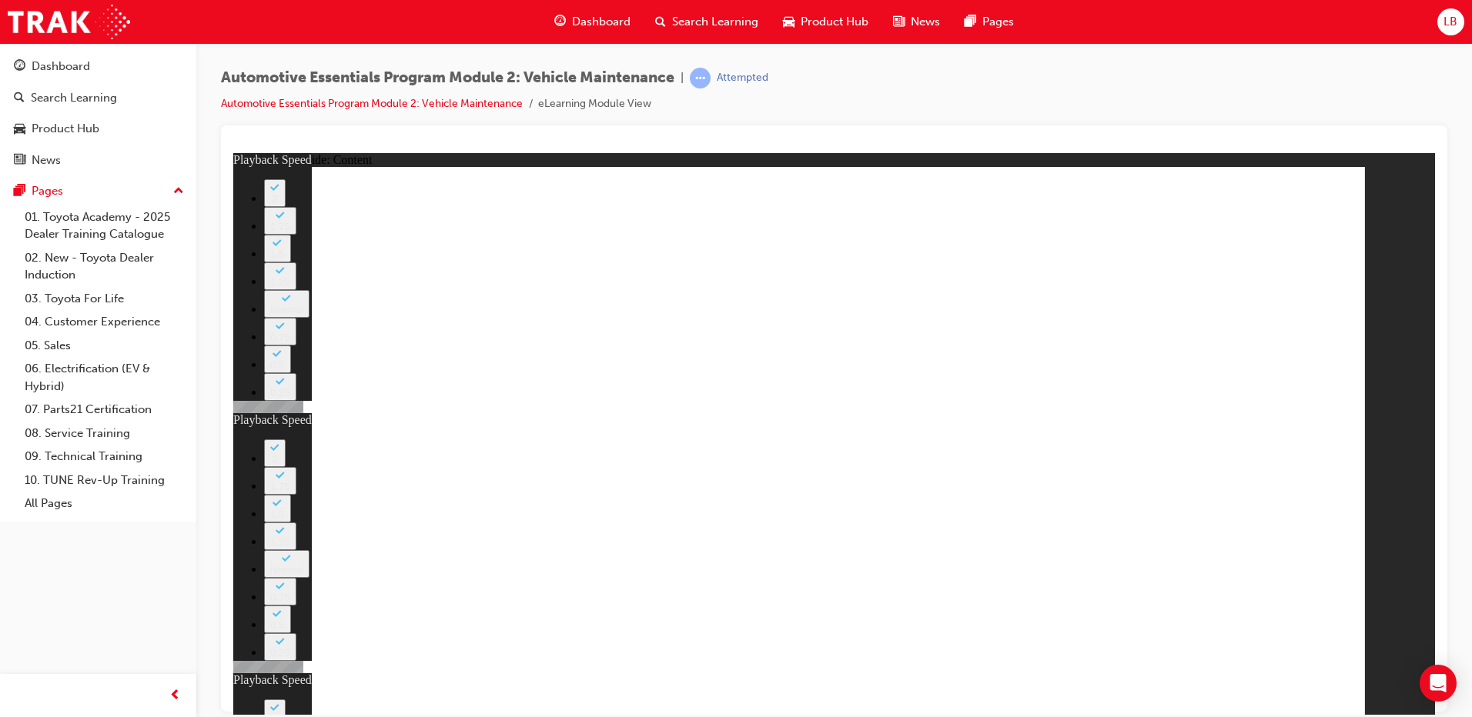
type input "56"
type input "8"
type input "27"
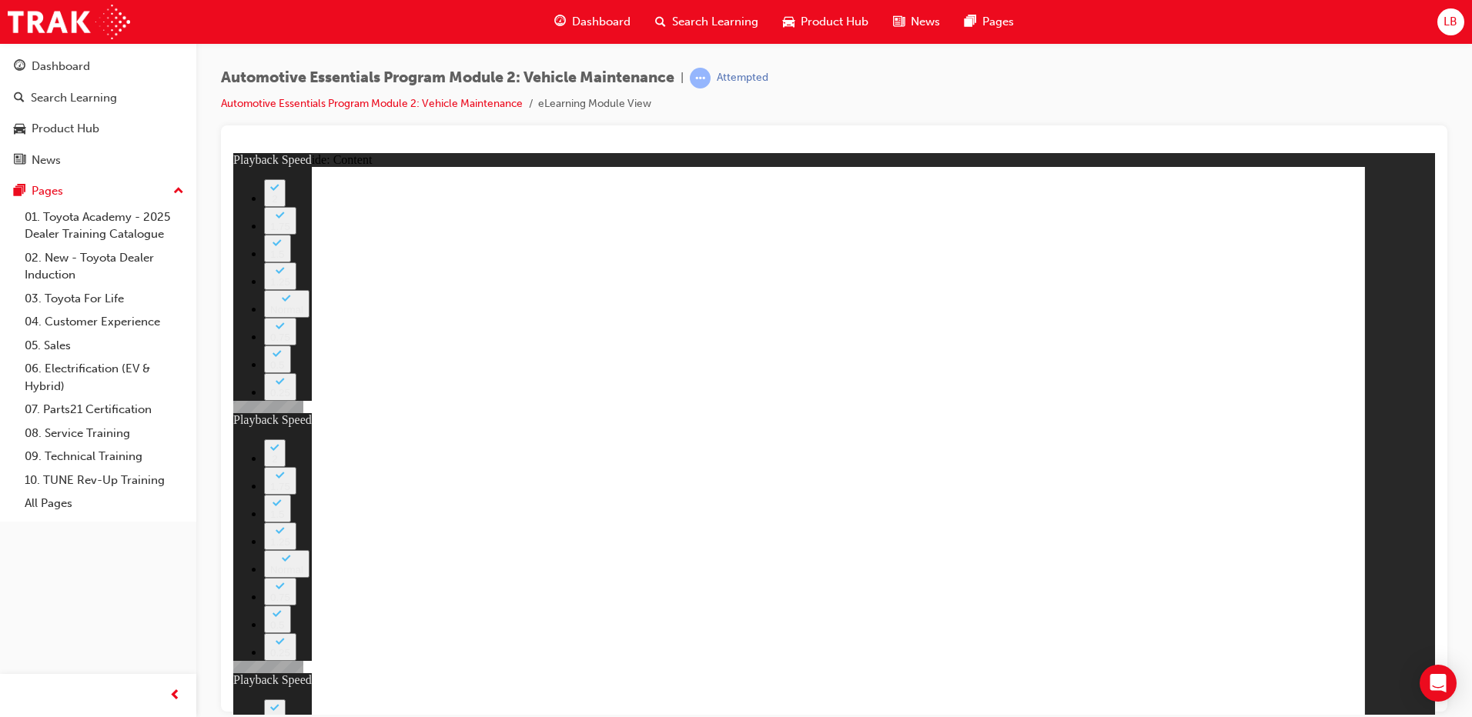
type input "12"
type input "13"
type input "8"
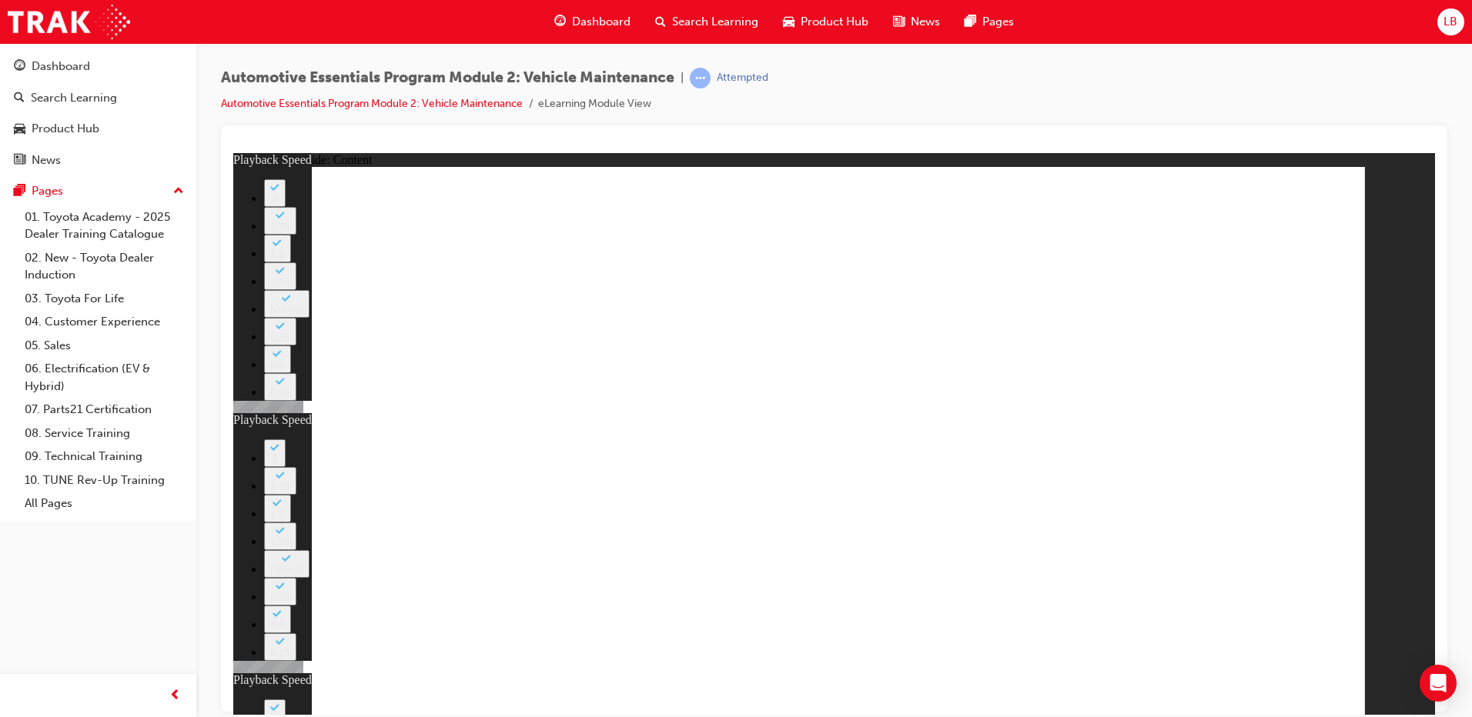
type input "27"
type input "12"
type input "56"
type input "13"
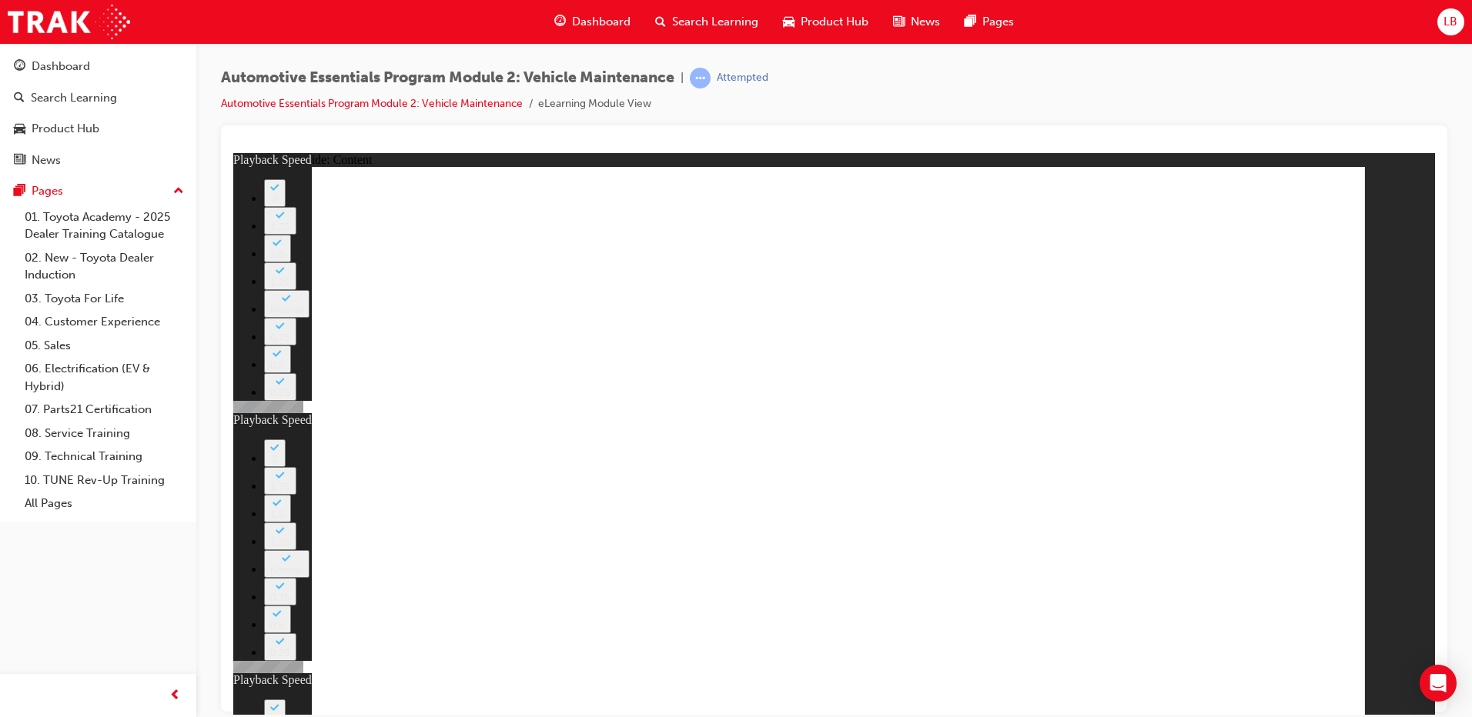
type input "8"
type input "27"
type input "12"
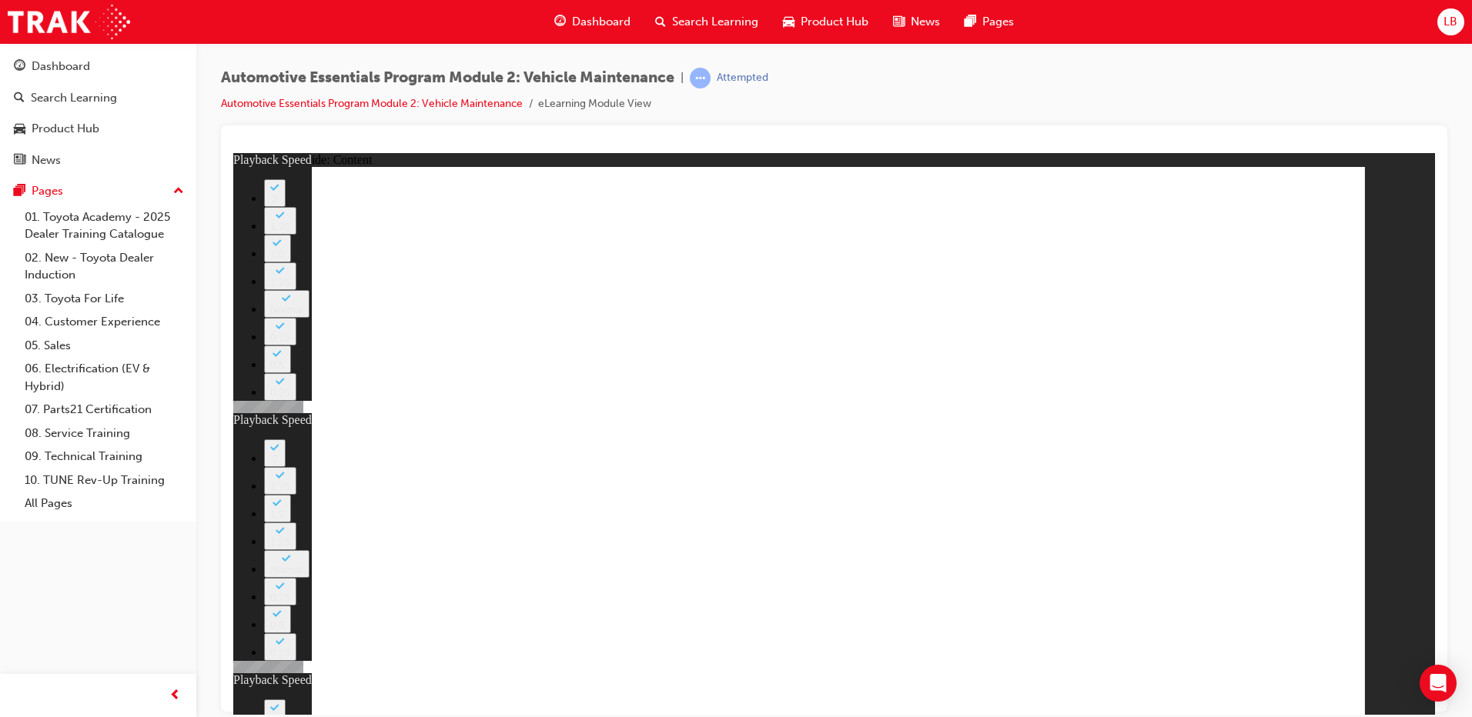
type input "56"
type input "13"
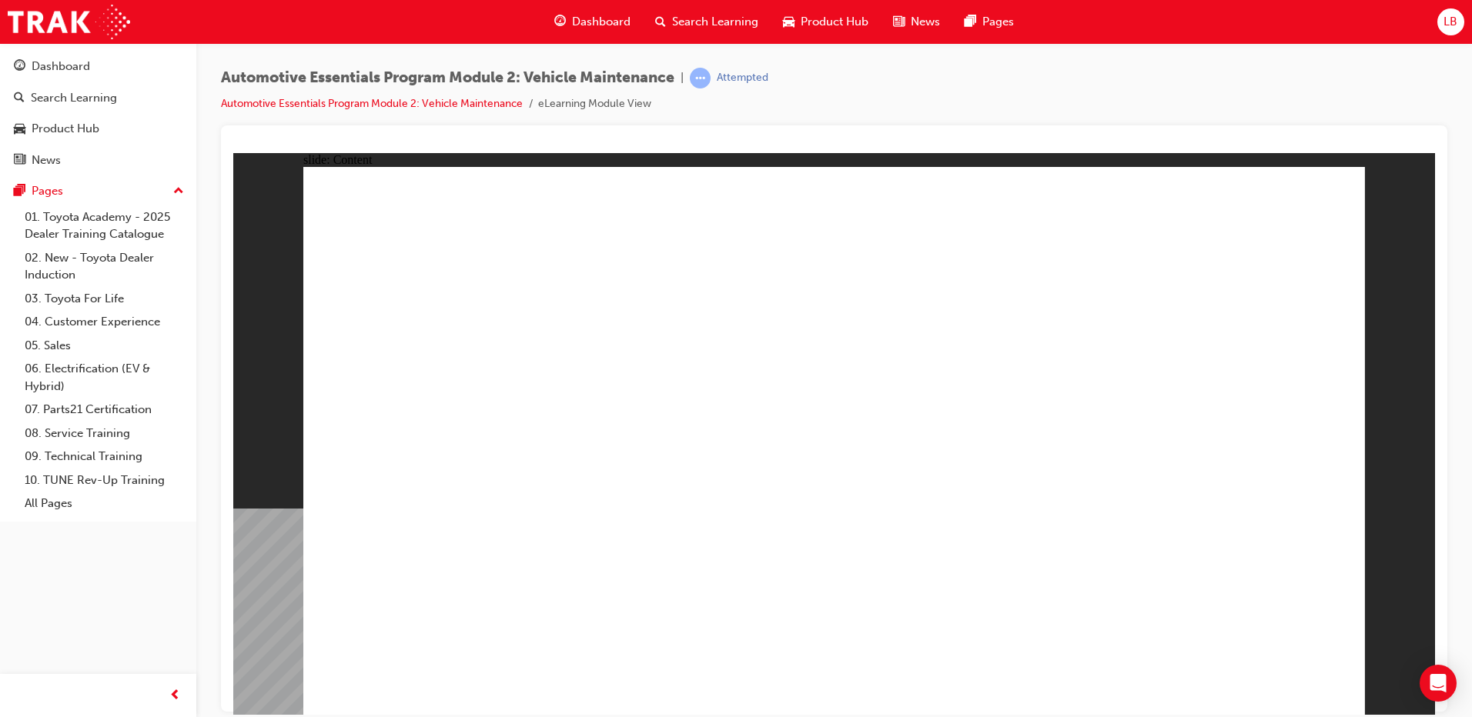
radio input "true"
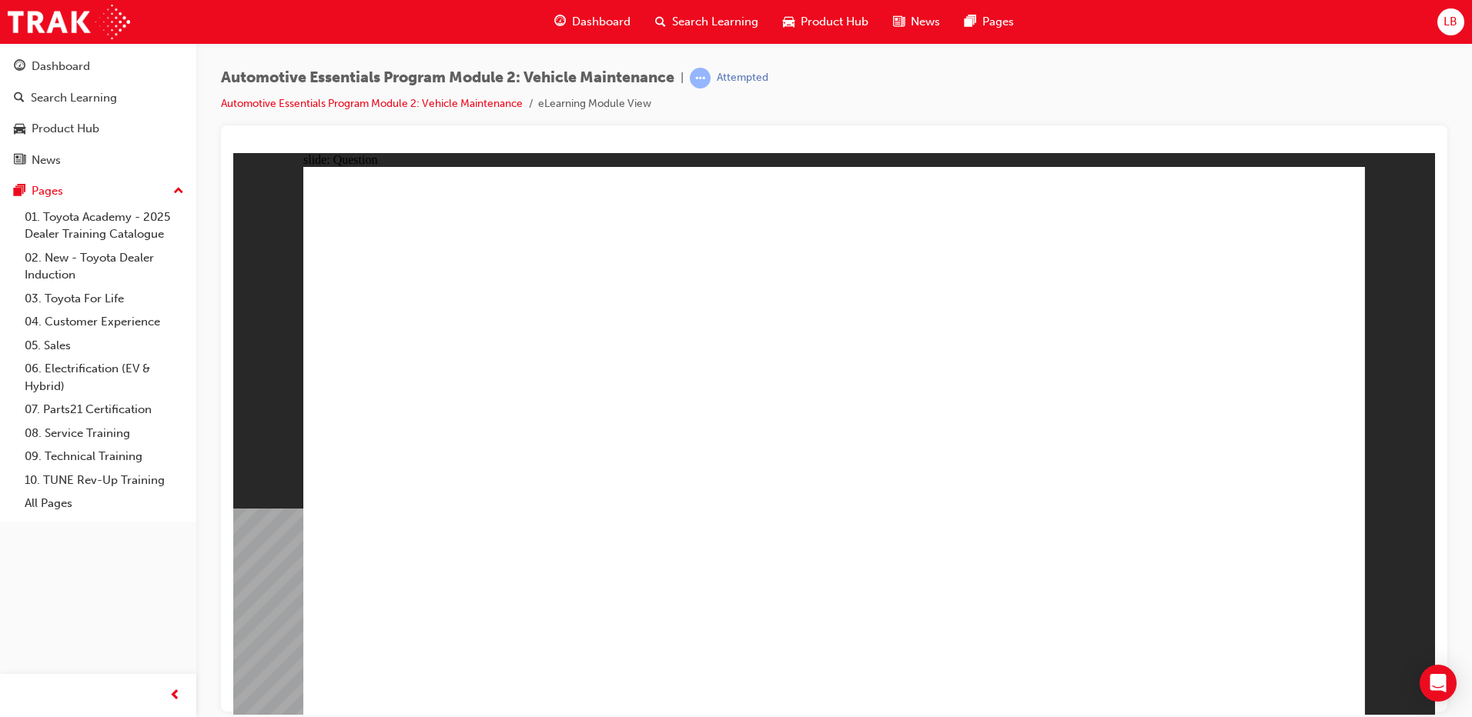
drag, startPoint x: 1071, startPoint y: 440, endPoint x: 1102, endPoint y: 483, distance: 52.4
radio input "true"
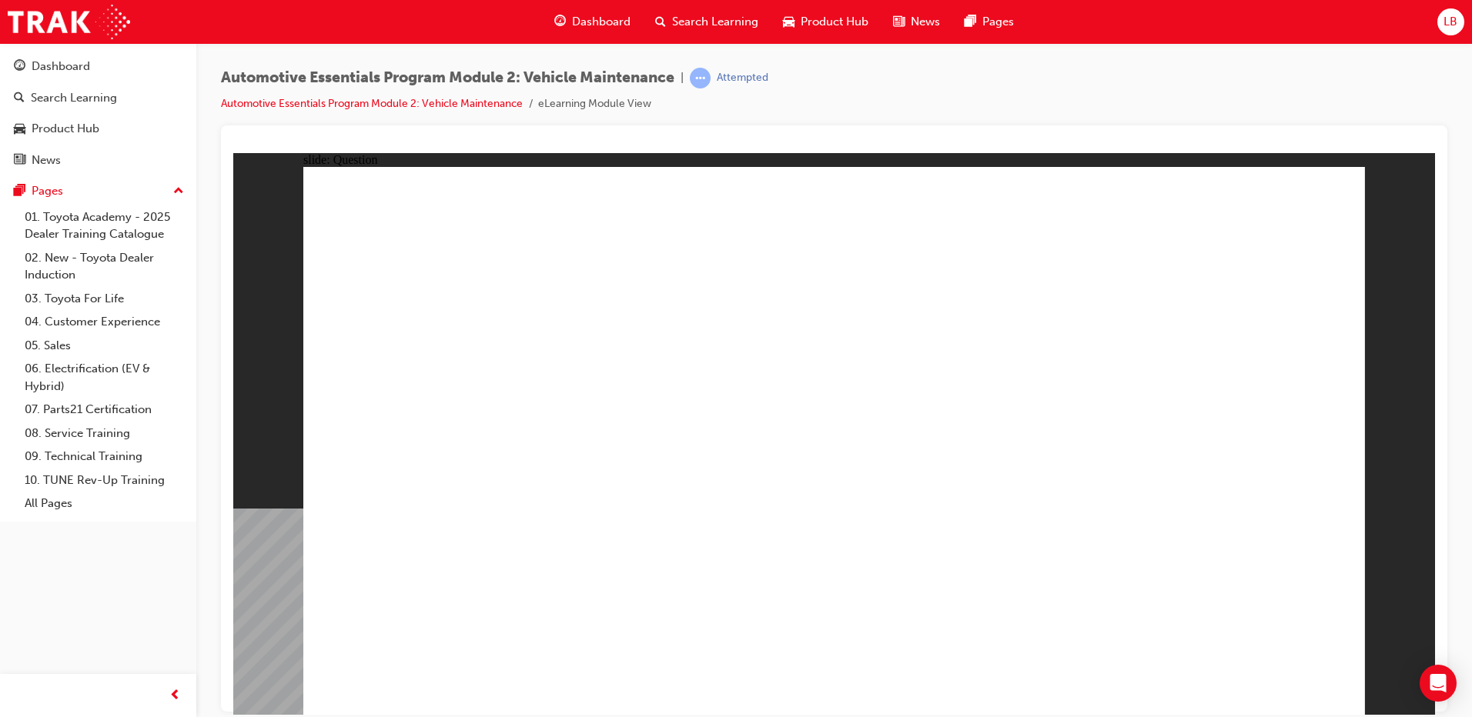
radio input "true"
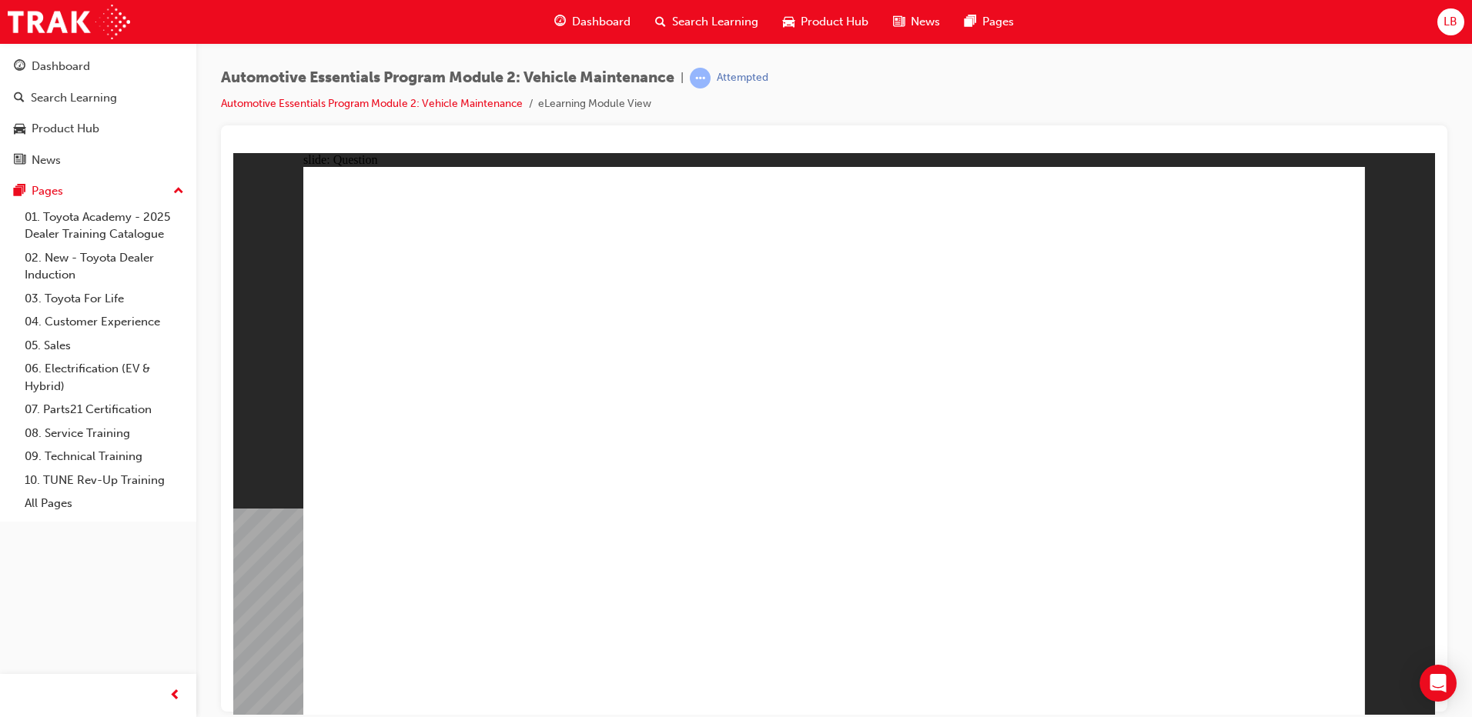
radio input "true"
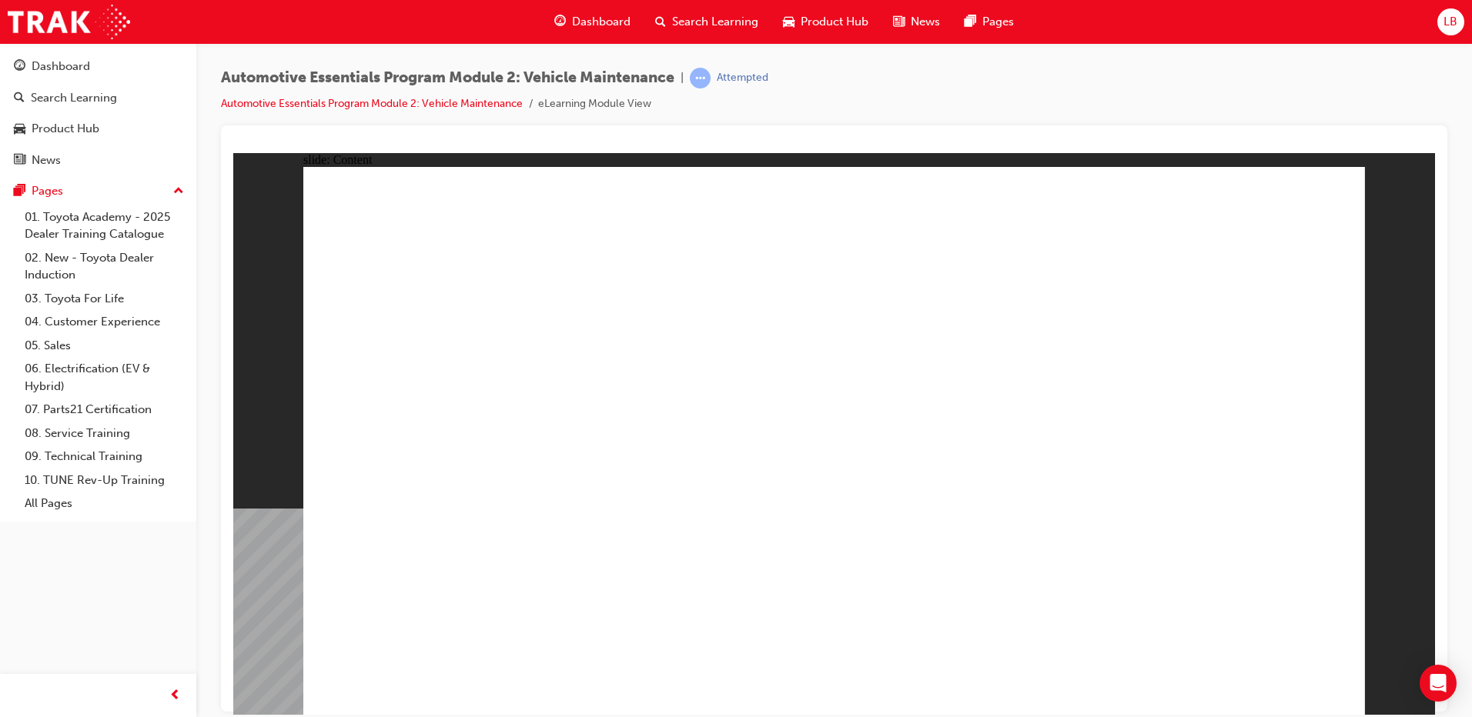
drag, startPoint x: 1088, startPoint y: 443, endPoint x: 1095, endPoint y: 447, distance: 7.9
